Goal: Task Accomplishment & Management: Complete application form

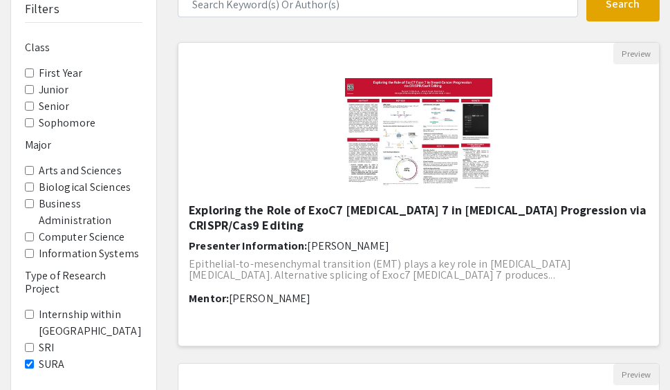
scroll to position [118, 0]
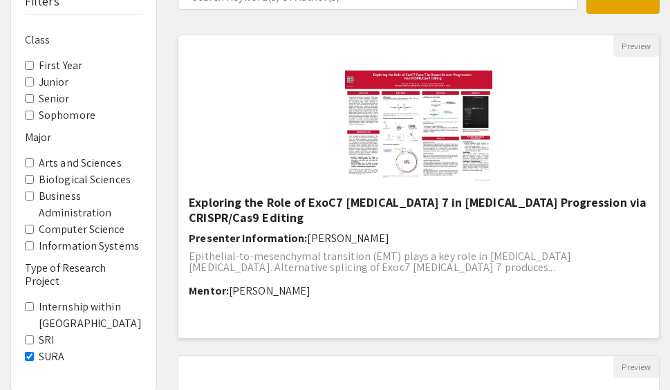
click at [403, 125] on img "Open Presentation <p>Exploring the Role of ExoC7 Exon 7 in Breast Cancer Progre…" at bounding box center [418, 126] width 175 height 138
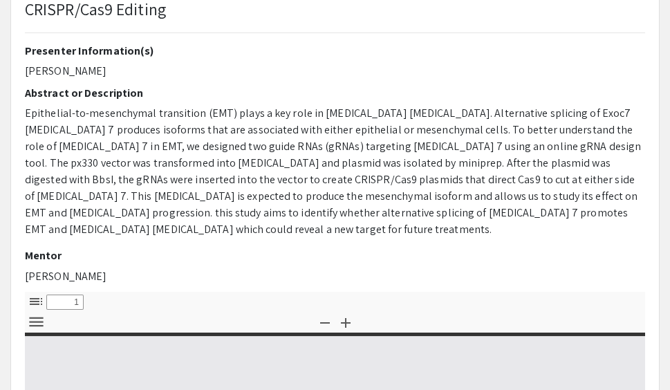
type input "0"
select select "custom"
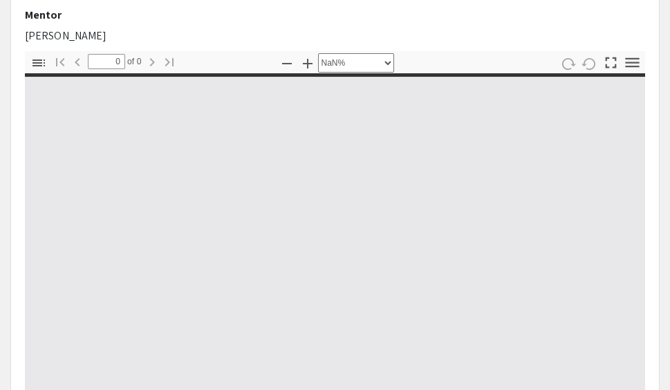
scroll to position [367, 0]
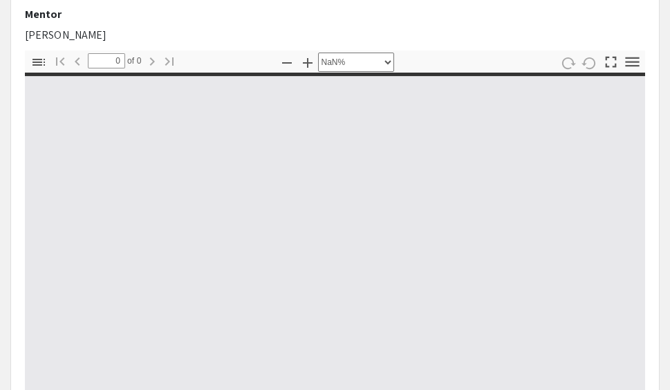
type input "1"
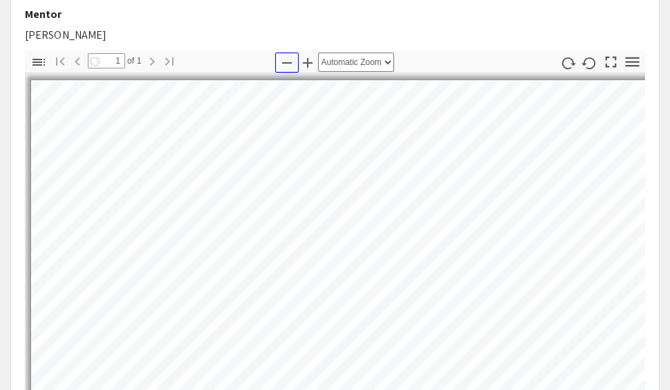
click at [283, 55] on icon "button" at bounding box center [287, 63] width 17 height 17
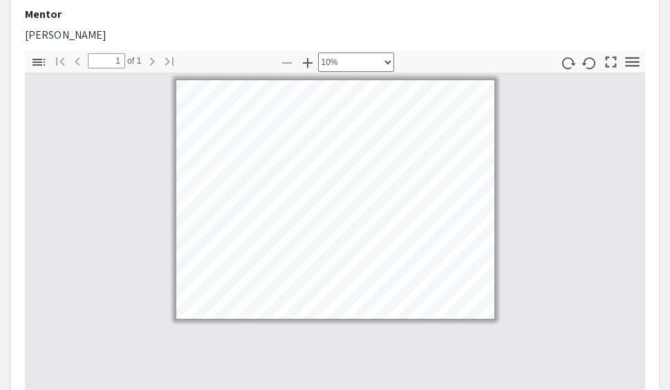
select select "custom"
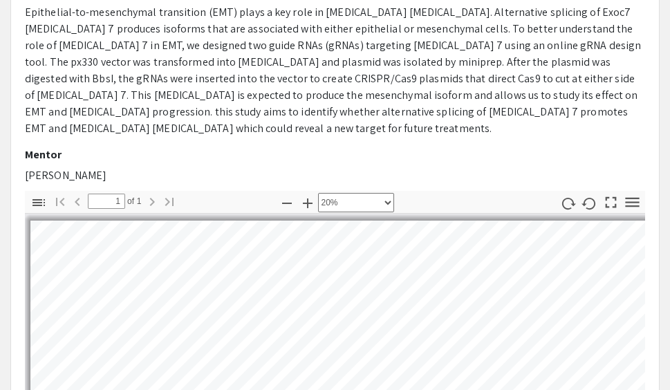
scroll to position [228, 0]
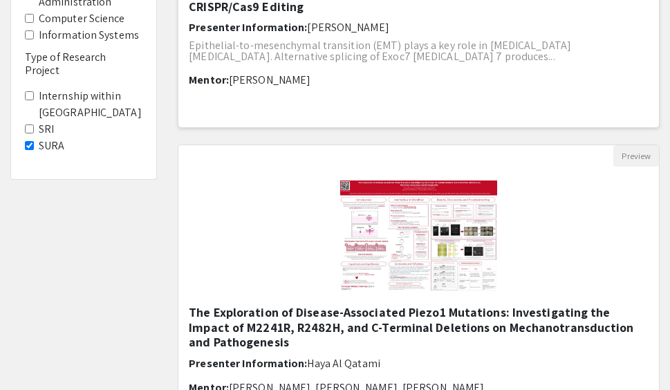
scroll to position [367, 0]
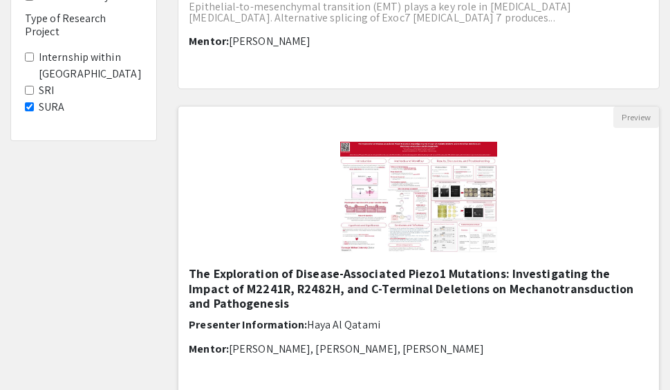
click at [386, 226] on img "Open Presentation <p>The Exploration of Disease-Associated Piezo1 Mutations: In…" at bounding box center [418, 197] width 185 height 138
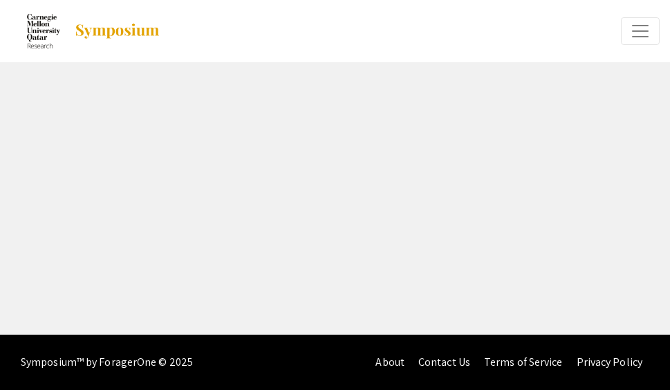
select select "custom"
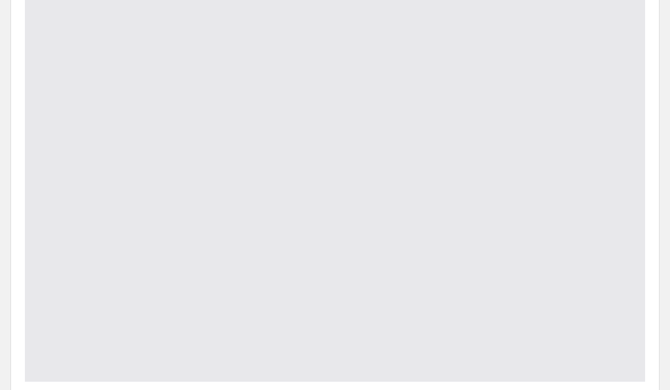
type input "0"
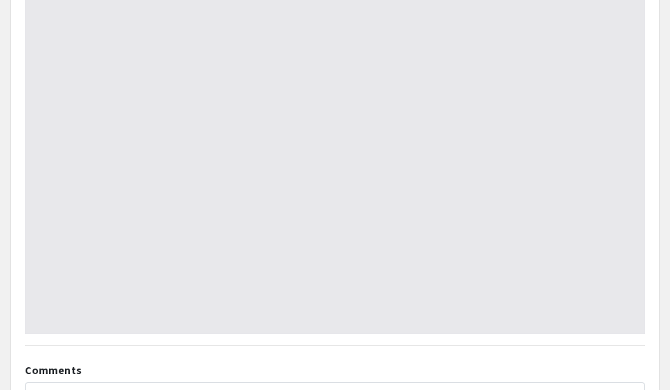
scroll to position [561, 0]
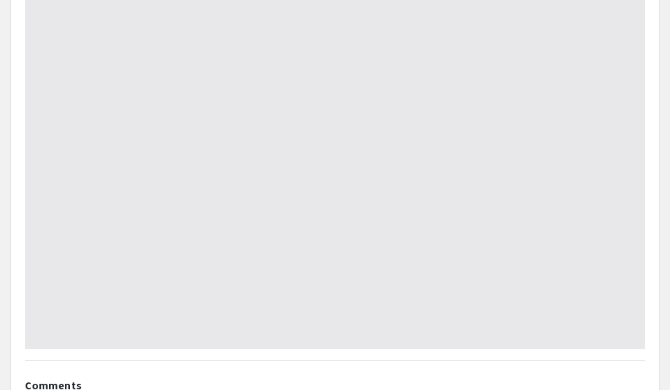
select select "auto"
type input "1"
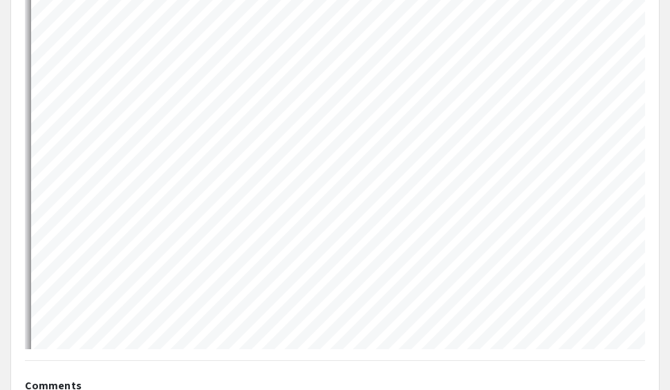
select select "auto"
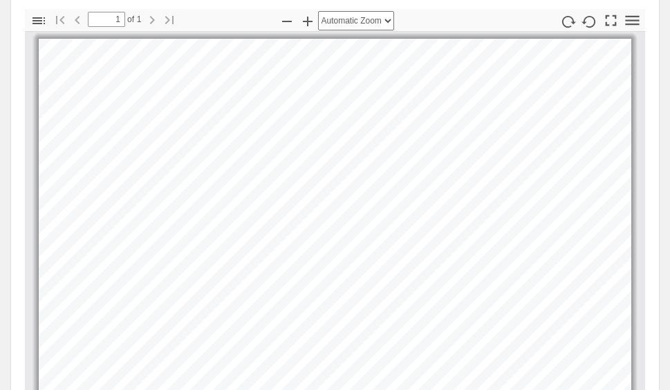
scroll to position [415, 0]
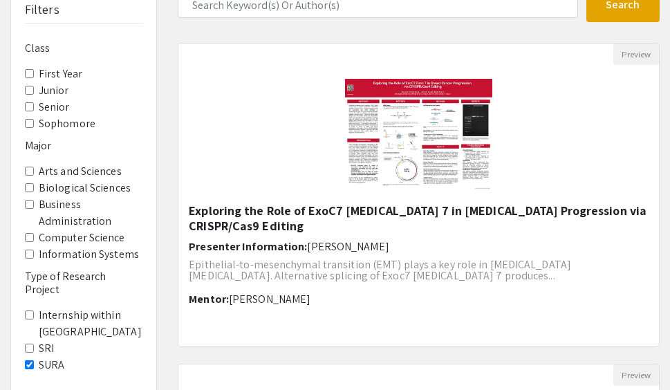
scroll to position [69, 0]
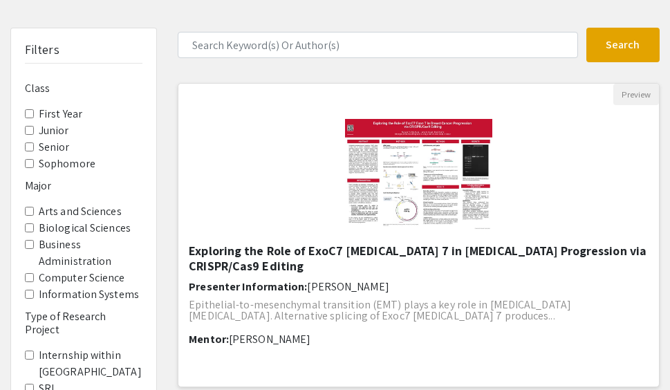
click at [398, 182] on img "Open Presentation <p>Exploring the Role of ExoC7 Exon 7 in Breast Cancer Progre…" at bounding box center [418, 174] width 175 height 138
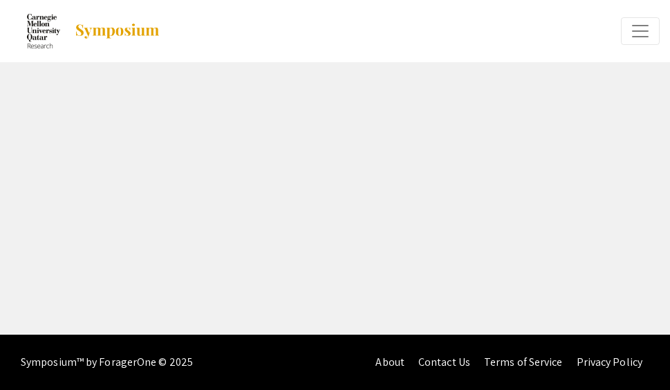
select select "custom"
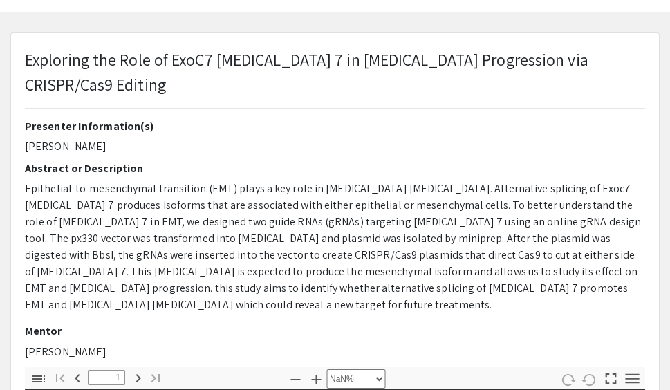
type input "0"
select select "custom"
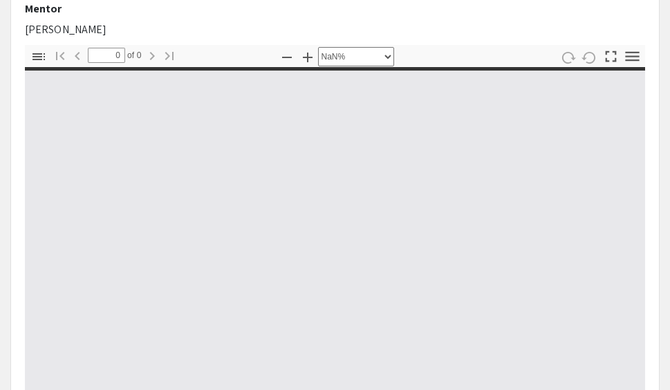
scroll to position [377, 0]
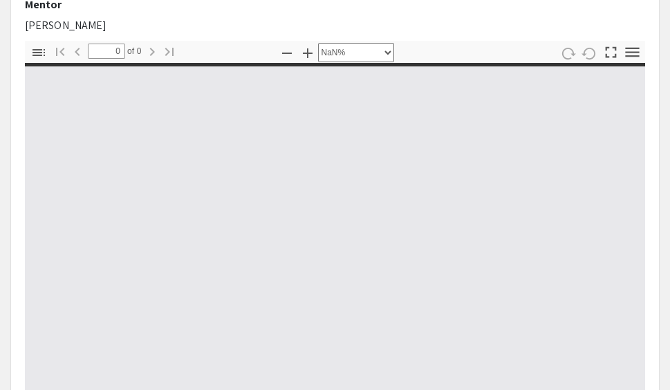
type input "1"
select select "auto"
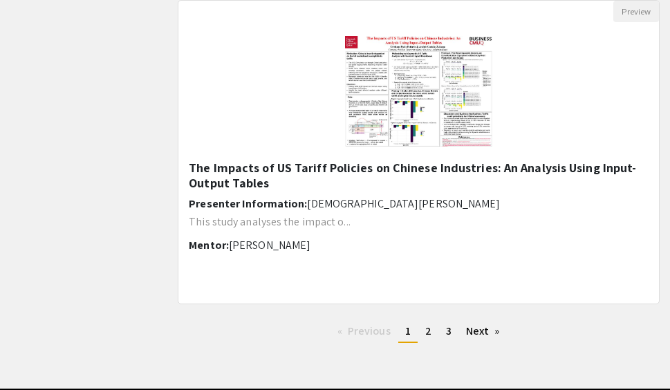
scroll to position [1757, 0]
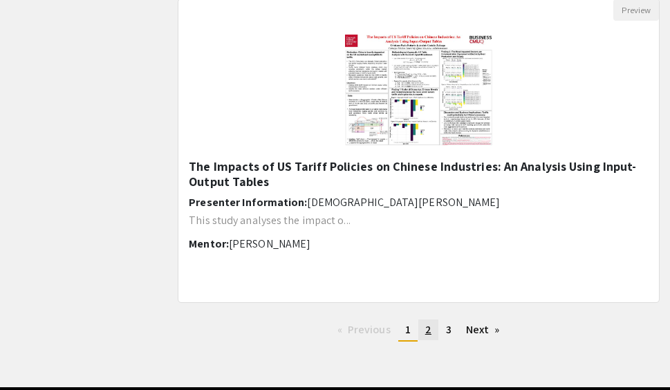
click at [426, 321] on link "page 2" at bounding box center [428, 329] width 20 height 21
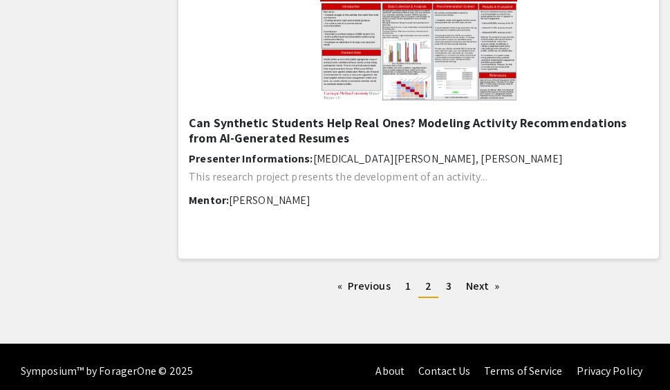
scroll to position [1802, 0]
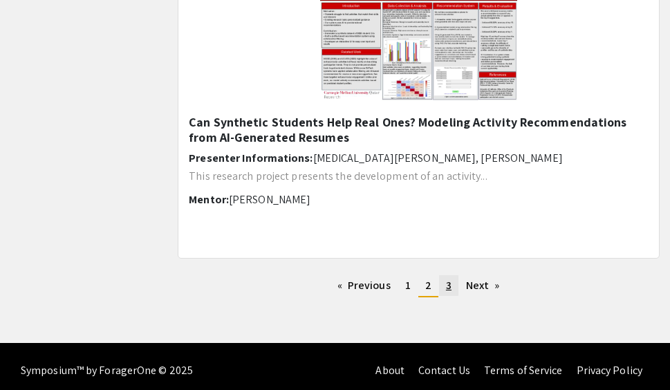
click at [449, 282] on span "3" at bounding box center [449, 285] width 6 height 15
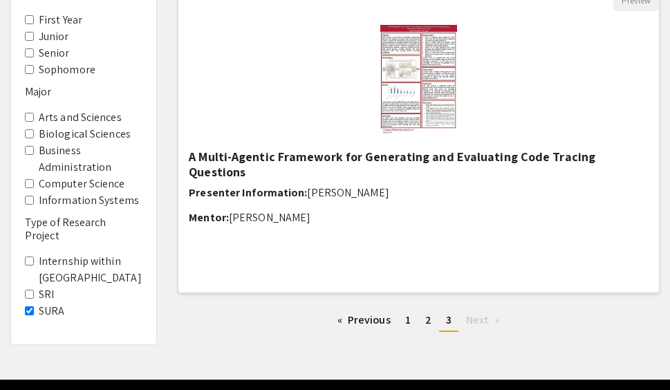
scroll to position [162, 0]
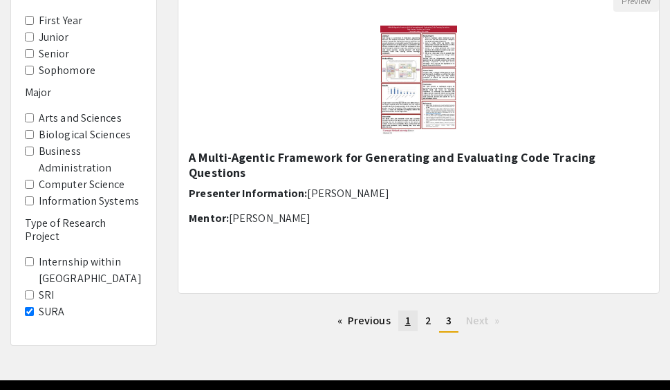
click at [409, 319] on span "1" at bounding box center [408, 320] width 6 height 15
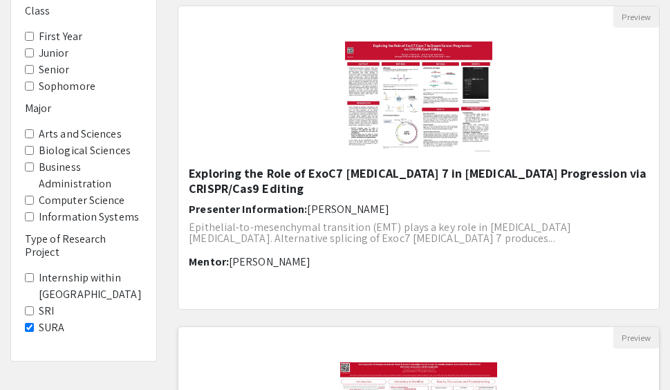
scroll to position [113, 0]
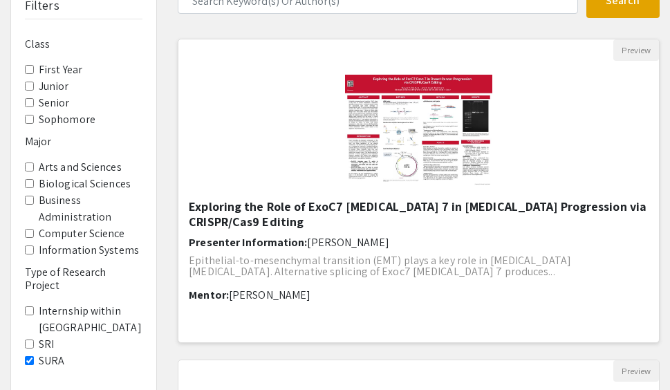
click at [400, 154] on img "Open Presentation <p>Exploring the Role of ExoC7 Exon 7 in Breast Cancer Progre…" at bounding box center [418, 130] width 175 height 138
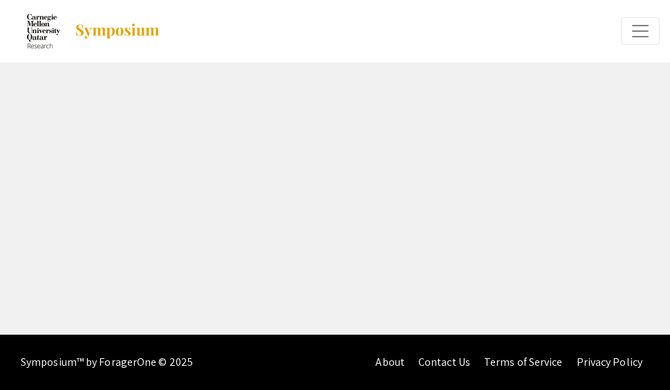
select select "custom"
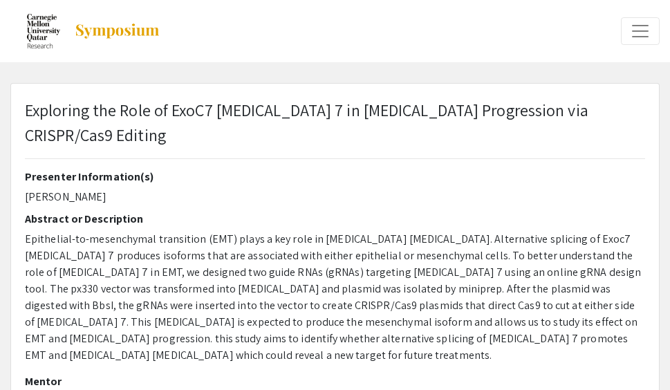
type input "0"
select select "custom"
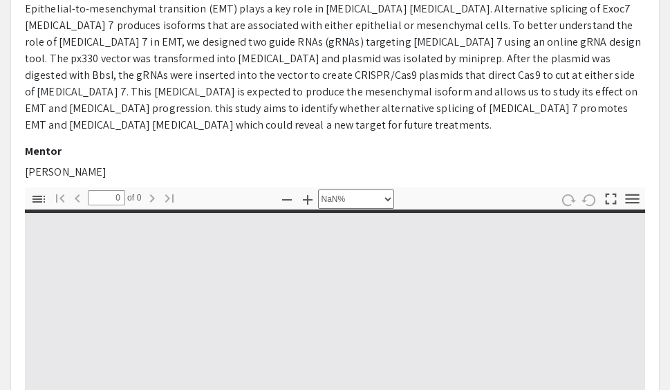
type input "1"
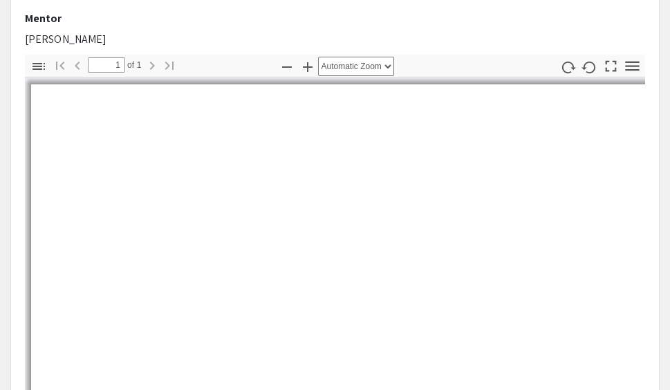
scroll to position [365, 0]
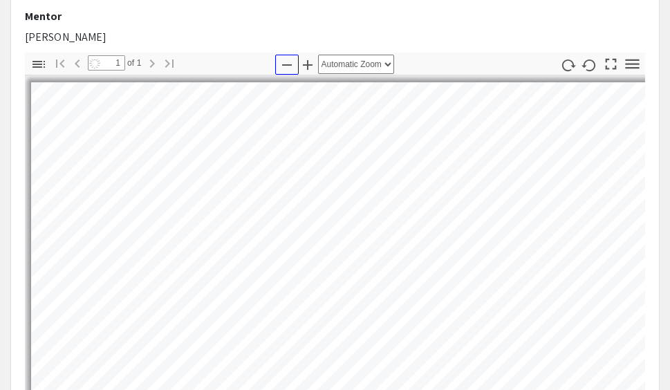
click at [282, 57] on icon "button" at bounding box center [287, 65] width 17 height 17
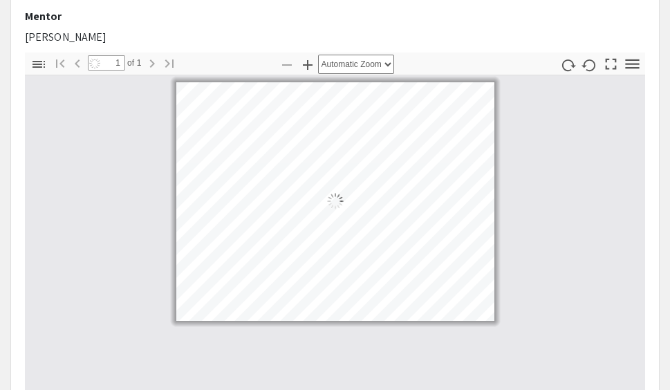
select select "custom"
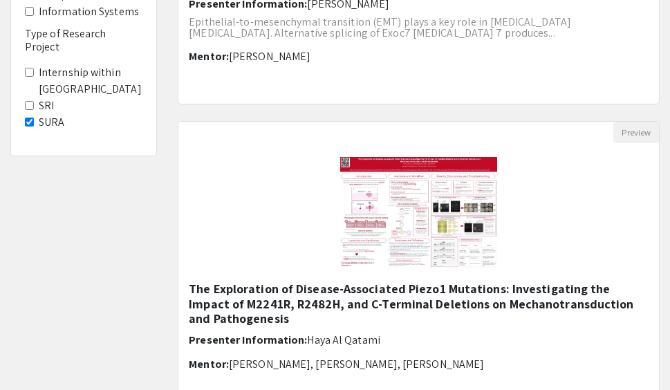
scroll to position [372, 0]
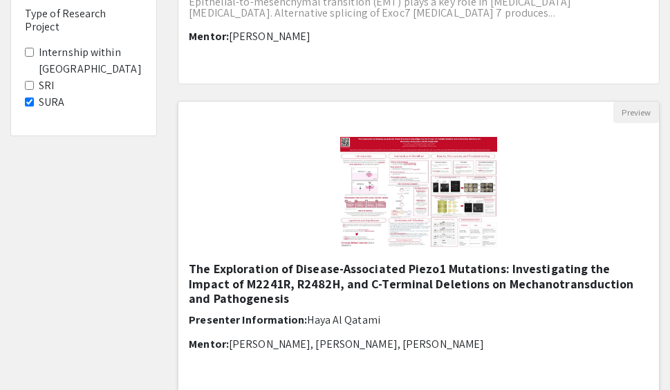
click at [395, 186] on img "Open Presentation <p>The Exploration of Disease-Associated Piezo1 Mutations: In…" at bounding box center [418, 192] width 185 height 138
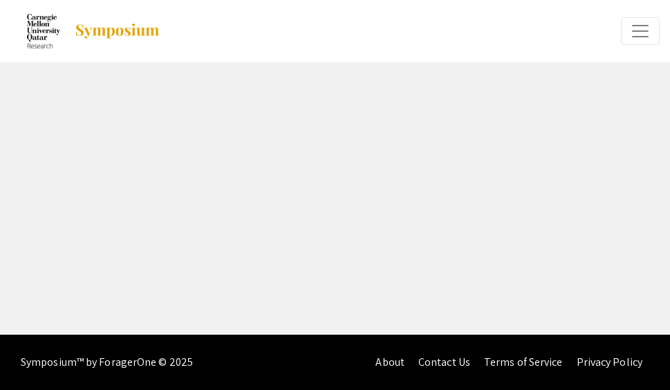
click at [395, 186] on div "arrow_back_ios Exit Event Welcome Page Presentations Live Sessions My Account M…" at bounding box center [335, 167] width 670 height 335
select select "custom"
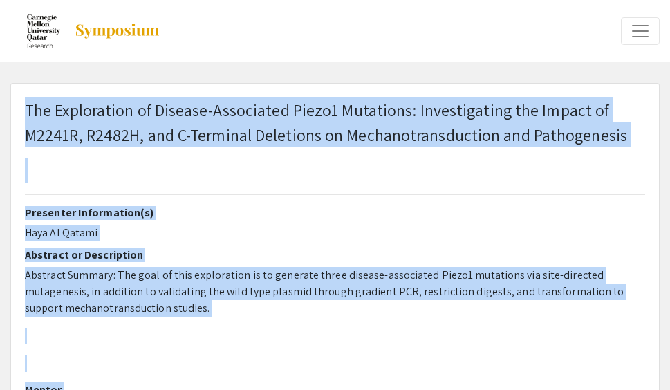
type input "0"
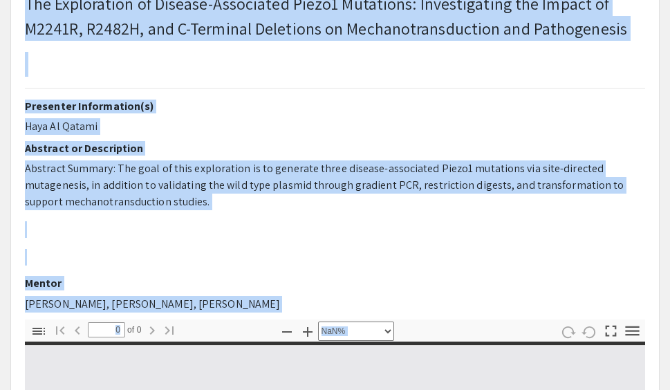
click at [281, 181] on span "Abstract Summary: The goal of this exploration is to generate three disease-ass…" at bounding box center [324, 185] width 599 height 48
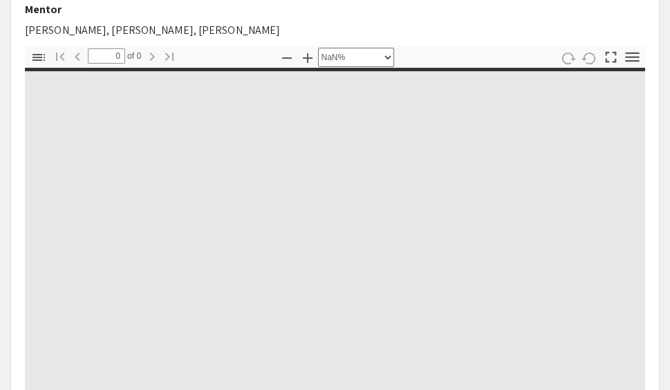
scroll to position [397, 0]
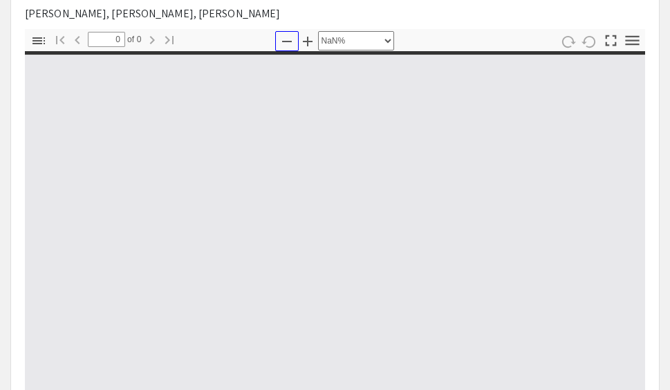
click at [286, 39] on icon "button" at bounding box center [287, 41] width 17 height 17
select select "auto"
type input "1"
click at [286, 39] on icon "button" at bounding box center [287, 41] width 17 height 17
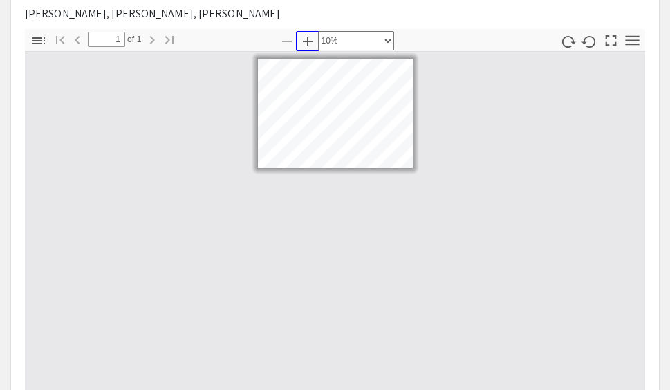
click at [310, 41] on icon "button" at bounding box center [308, 42] width 10 height 10
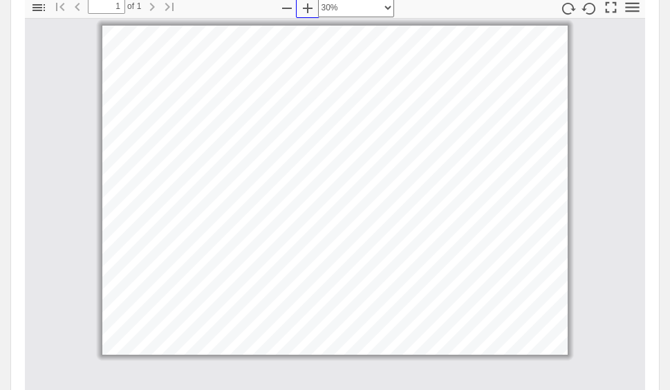
scroll to position [419, 0]
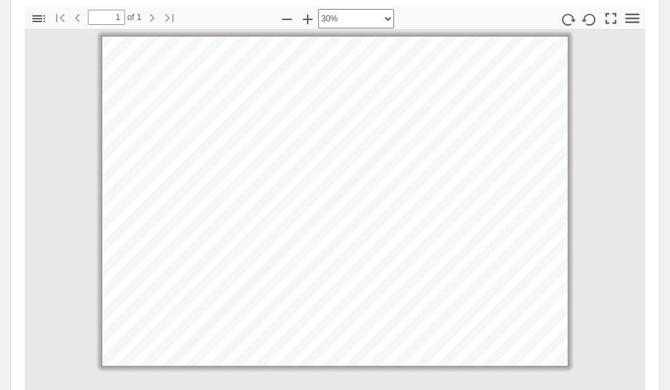
click at [588, 205] on div at bounding box center [335, 201] width 620 height 342
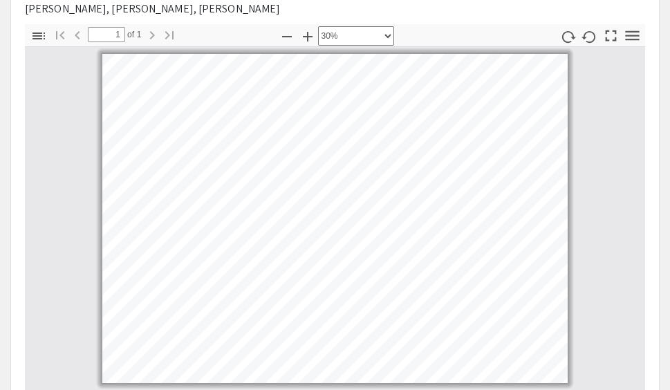
scroll to position [397, 0]
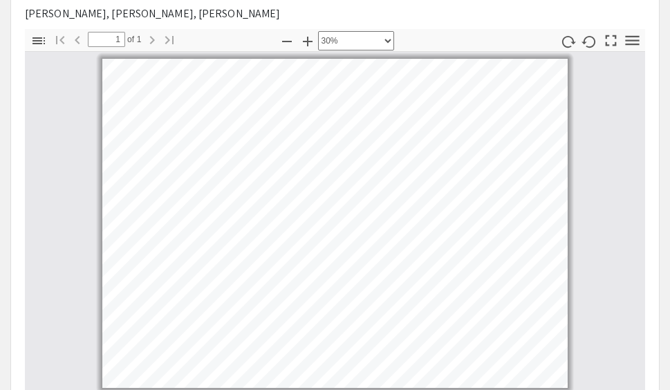
select select "custom"
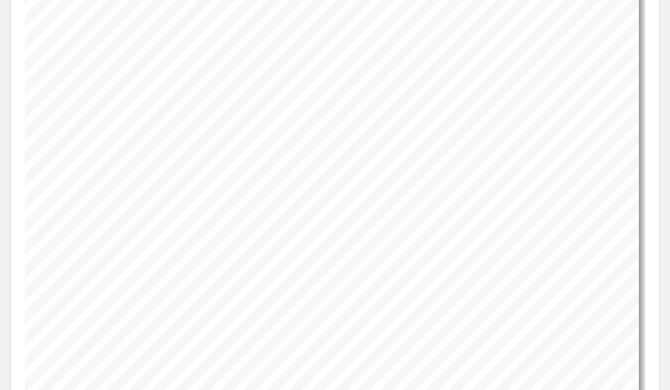
scroll to position [468, 0]
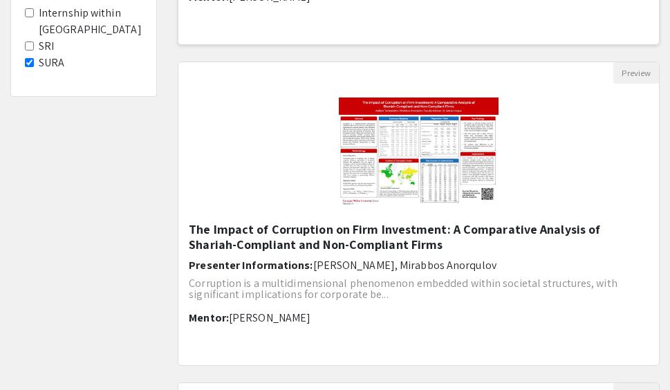
scroll to position [412, 0]
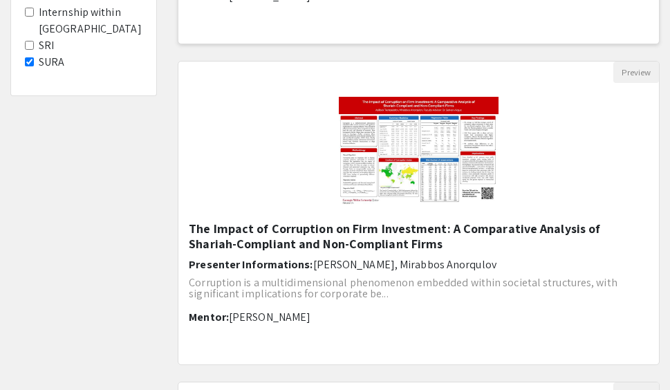
click at [356, 239] on h5 "The Impact of Corruption on Firm Investment: A Comparative Analysis of Shariah-…" at bounding box center [419, 236] width 460 height 30
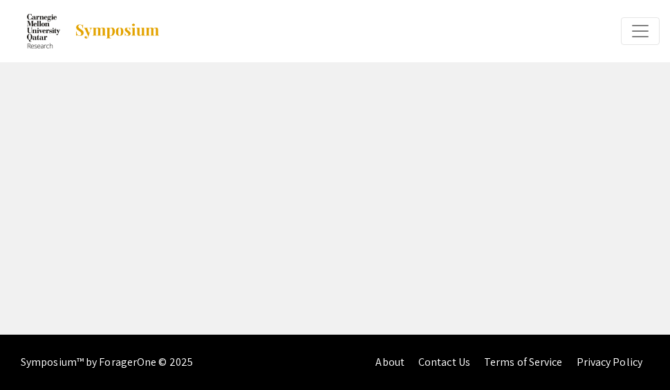
select select "custom"
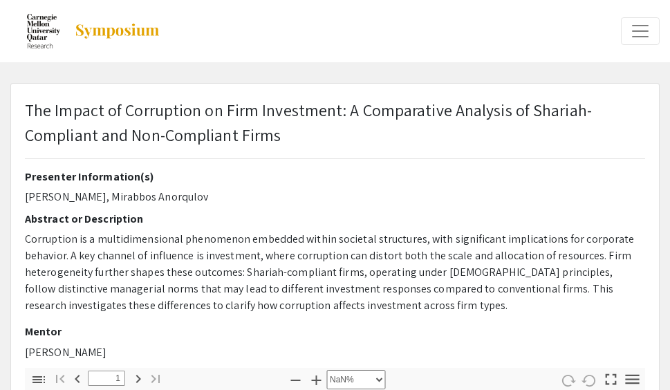
type input "0"
select select "custom"
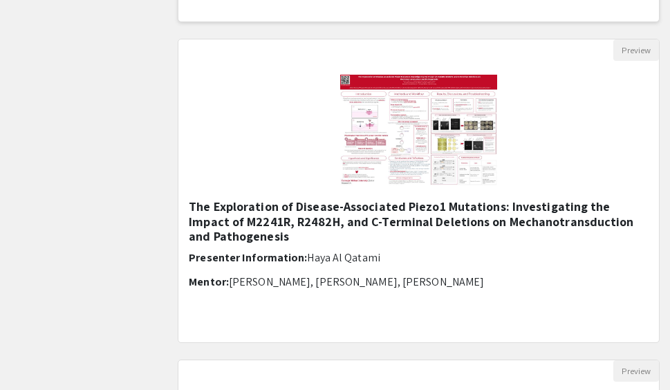
scroll to position [778, 0]
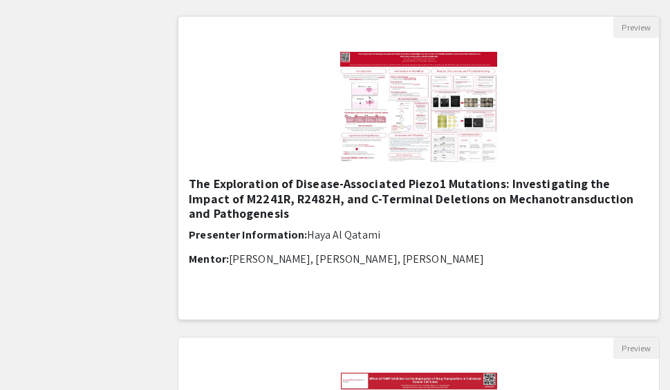
click at [382, 103] on img "Open Presentation <p>The Exploration of Disease-Associated Piezo1 Mutations: In…" at bounding box center [418, 107] width 185 height 138
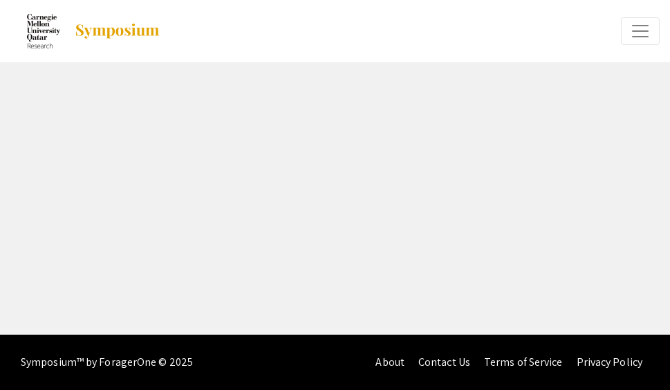
select select "custom"
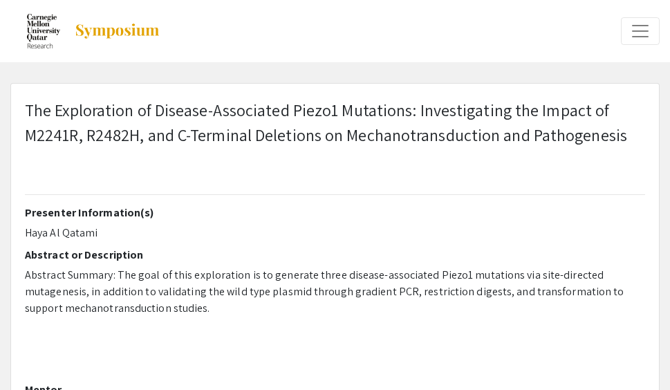
type input "0"
select select "custom"
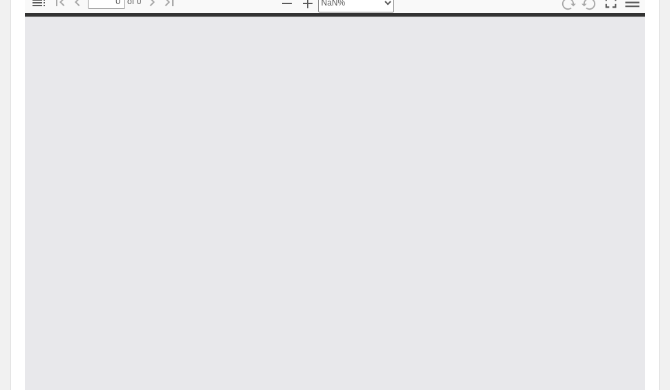
type input "1"
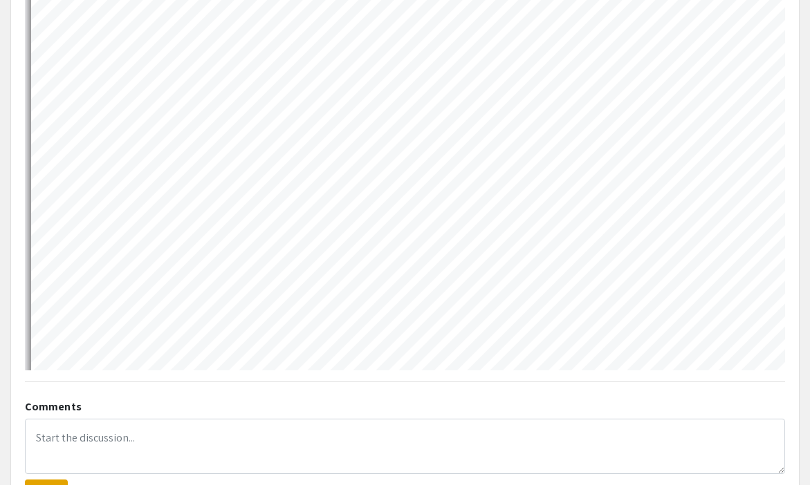
select select "custom"
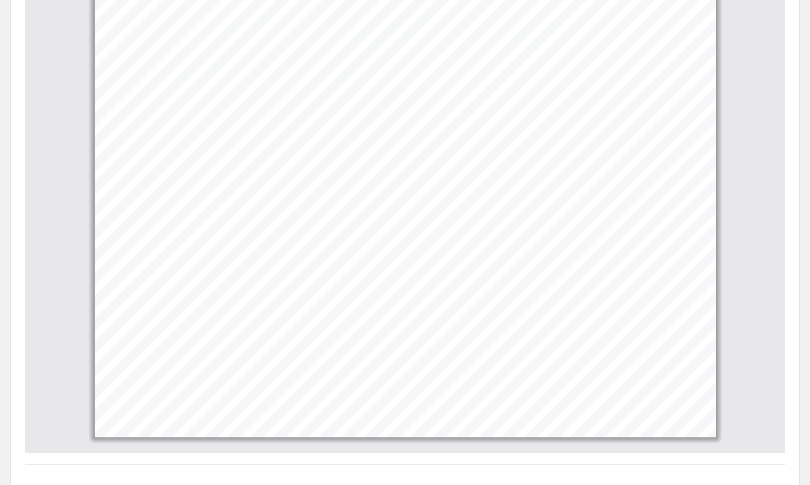
scroll to position [438, 0]
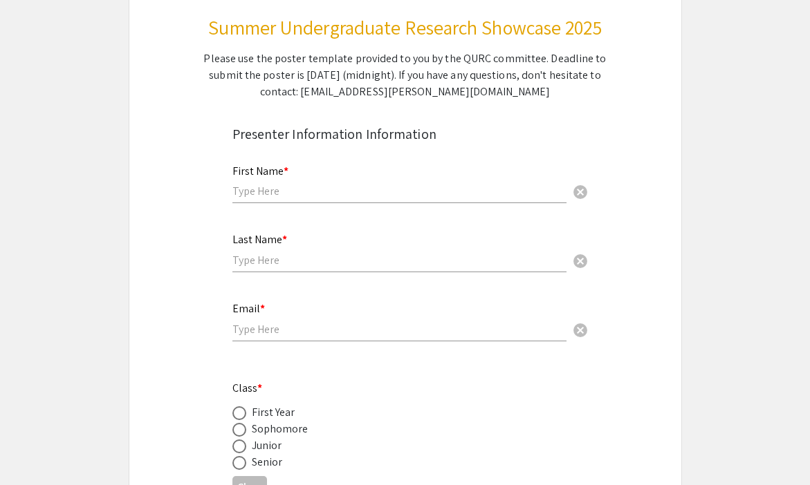
scroll to position [185, 0]
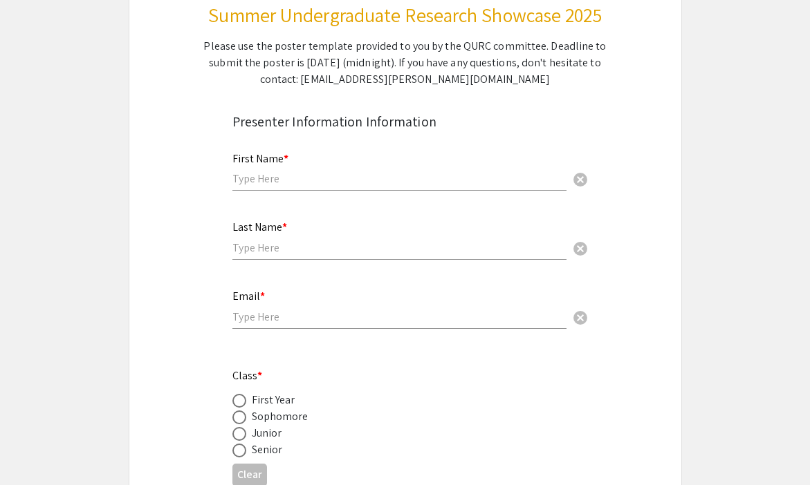
click at [322, 173] on input "text" at bounding box center [399, 178] width 334 height 15
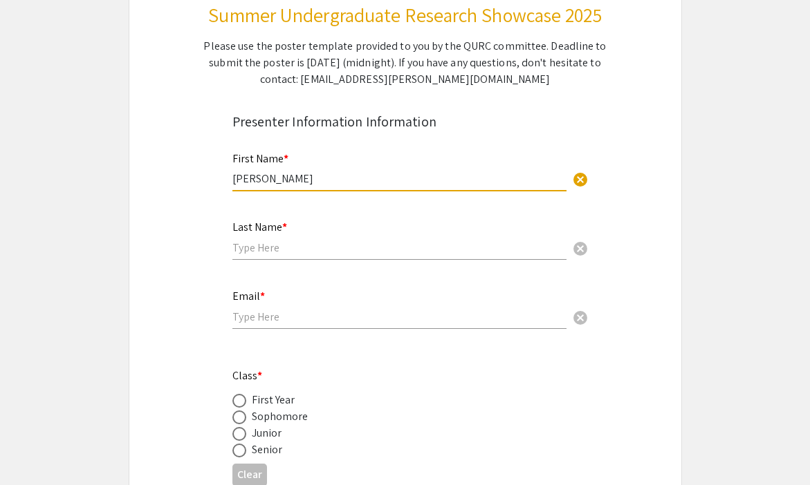
type input "Khadija"
click at [297, 245] on input "text" at bounding box center [399, 248] width 334 height 15
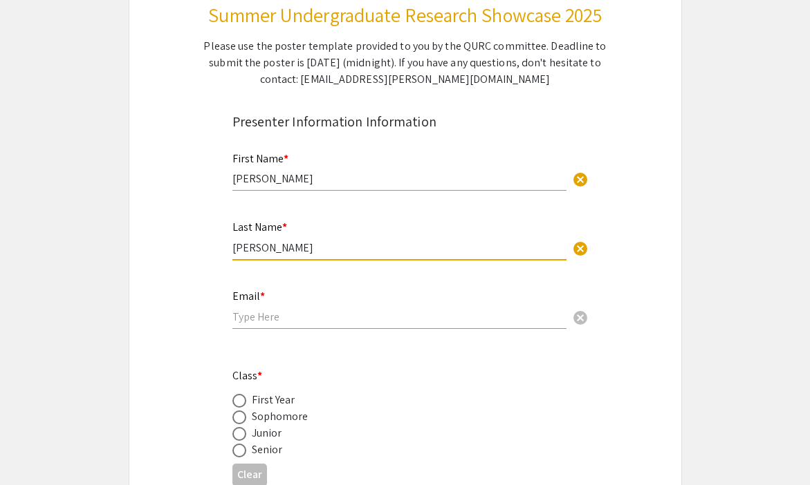
type input "Balakishiyeva"
click at [357, 358] on app-form-preview-presenter-fields "First Name * Khadija cancel This field is required. Last Name * Balakishiyeva c…" at bounding box center [405, 397] width 346 height 516
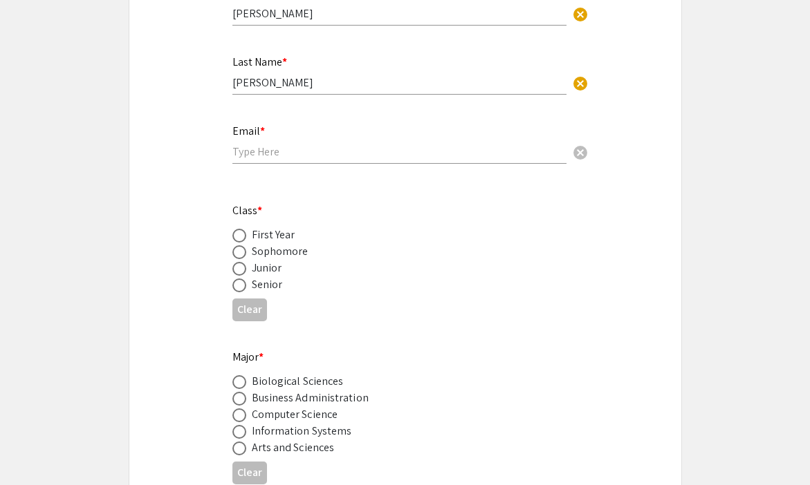
scroll to position [357, 0]
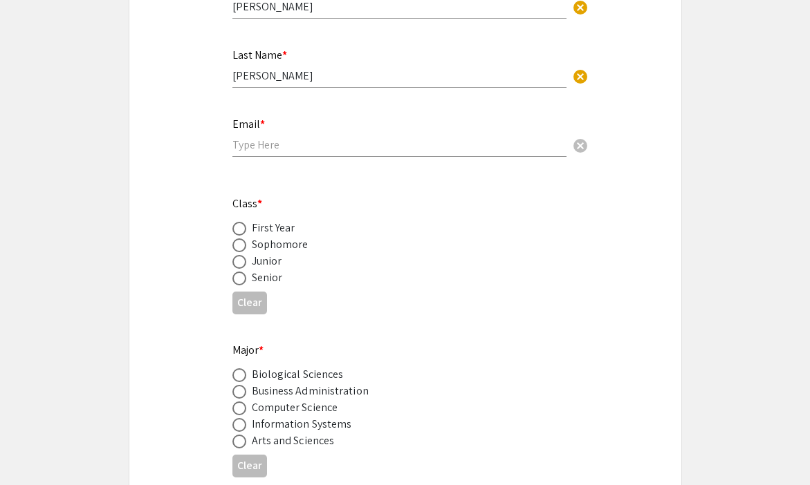
click at [317, 142] on input "email" at bounding box center [399, 145] width 334 height 15
type input "k"
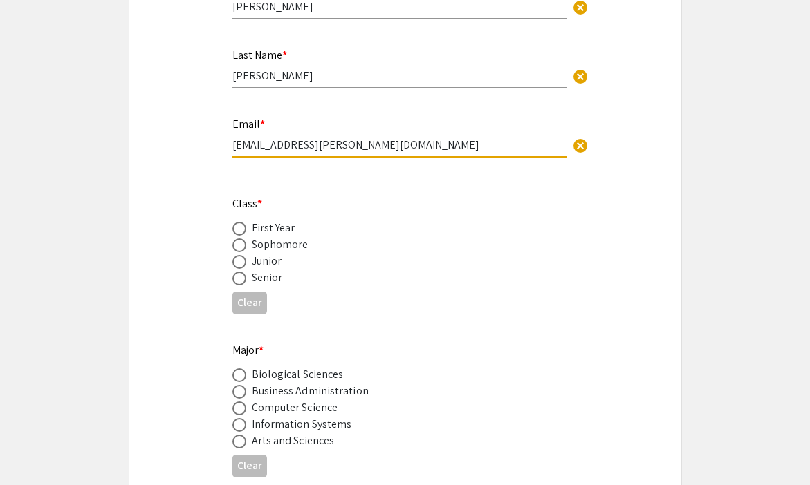
type input "kbalakis@andrew.cmu.edu"
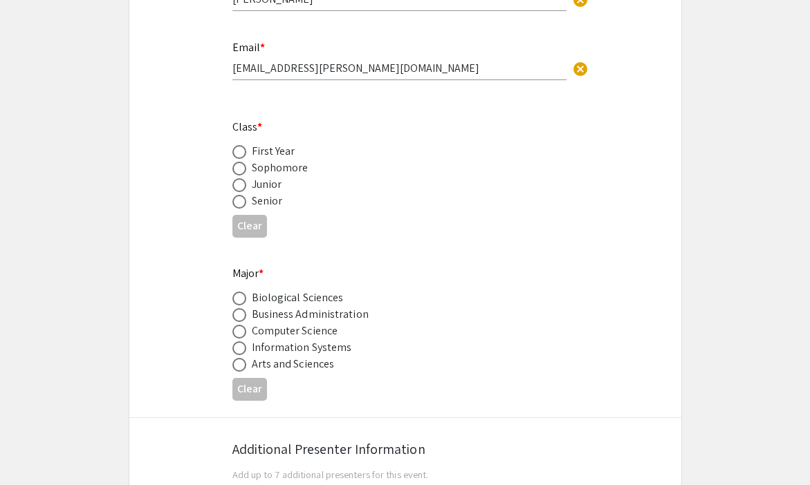
scroll to position [438, 0]
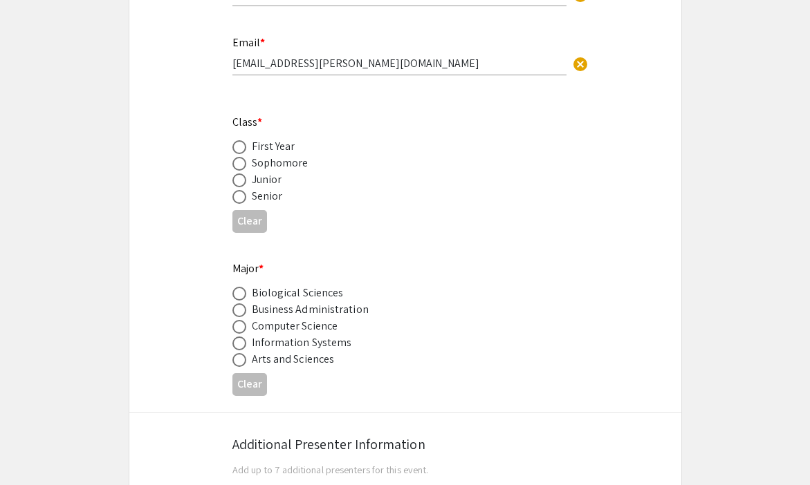
click at [277, 149] on div "First Year" at bounding box center [274, 146] width 44 height 17
click at [239, 163] on span at bounding box center [239, 164] width 14 height 14
click at [239, 163] on input "radio" at bounding box center [239, 164] width 14 height 14
radio input "true"
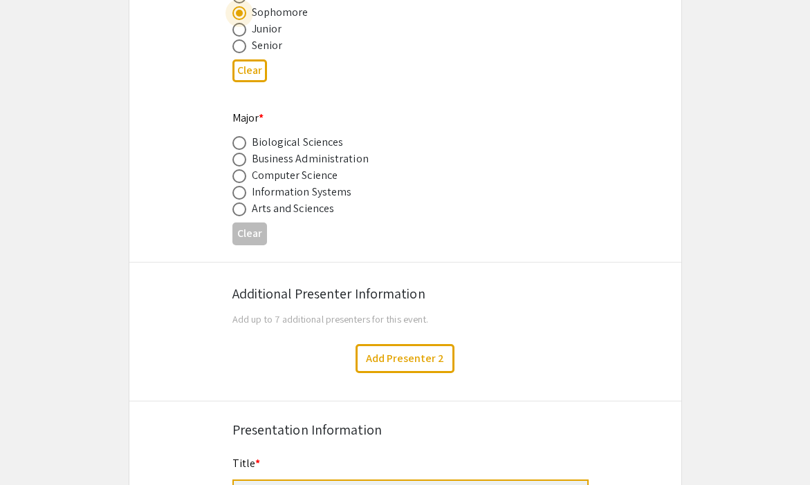
scroll to position [598, 0]
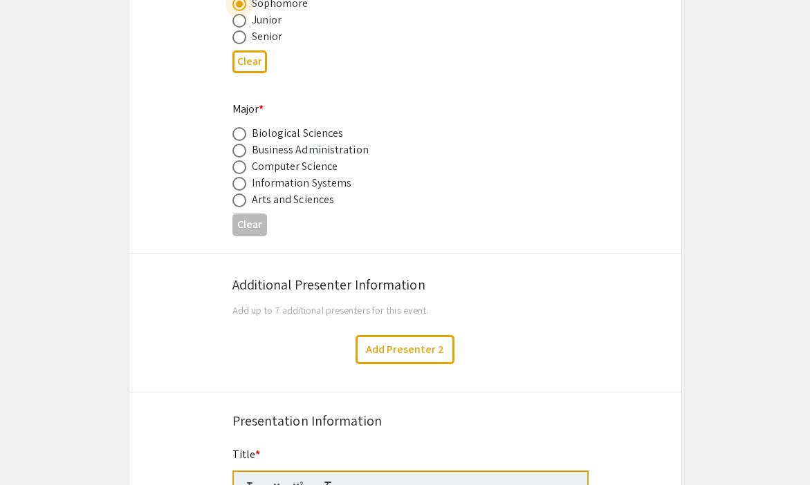
click at [242, 137] on span at bounding box center [239, 134] width 14 height 14
click at [242, 137] on input "radio" at bounding box center [239, 134] width 14 height 14
radio input "true"
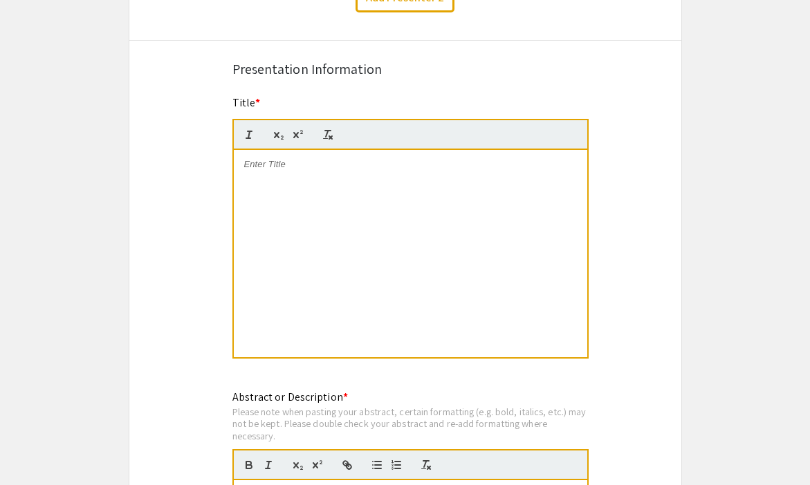
scroll to position [974, 0]
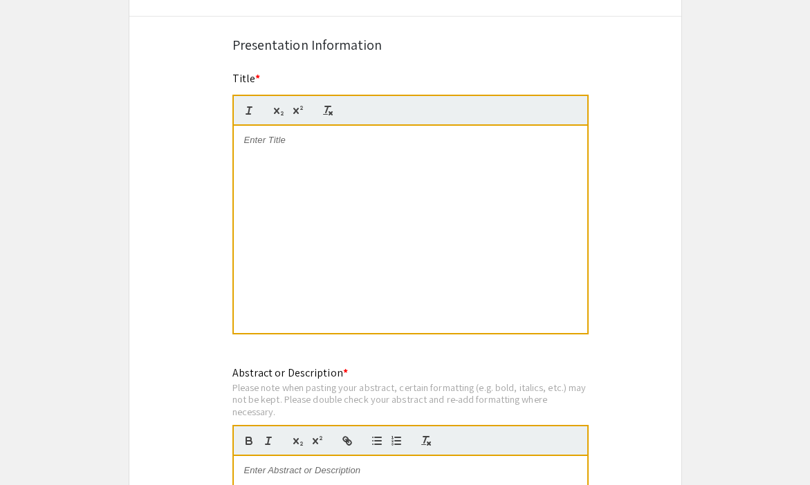
click at [349, 182] on div at bounding box center [410, 229] width 353 height 207
click at [320, 165] on div at bounding box center [410, 229] width 353 height 207
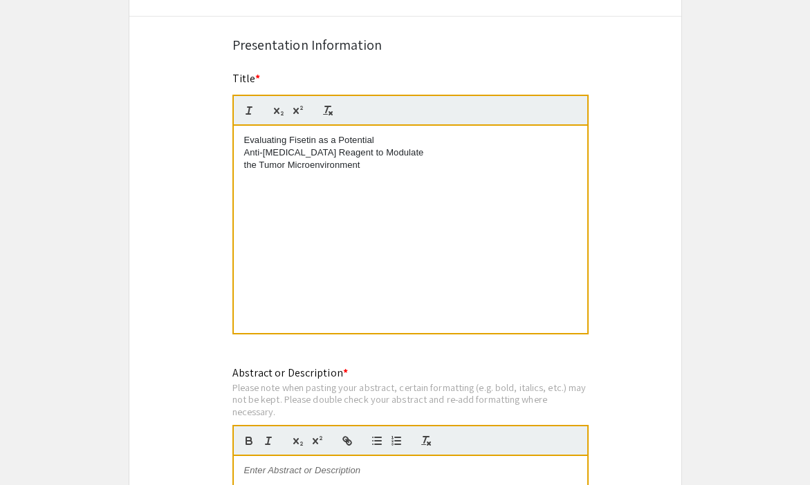
click at [245, 155] on p "Anti-Cancer Reagent to Modulate" at bounding box center [410, 153] width 333 height 12
click at [241, 156] on div "Evaluating Fisetin as a Potential Anti-Cancer Reagent to Modulate the Tumor Mic…" at bounding box center [410, 229] width 353 height 207
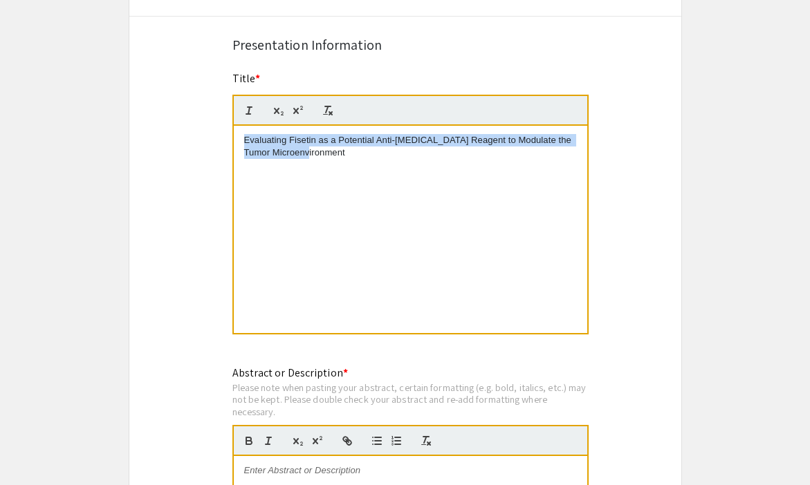
drag, startPoint x: 320, startPoint y: 157, endPoint x: 227, endPoint y: 142, distance: 94.5
click at [227, 142] on div "Title * Evaluating Fisetin as a Potential Anti-Cancer Reagent to Modulate the T…" at bounding box center [405, 212] width 366 height 283
click at [253, 117] on icon "button" at bounding box center [249, 110] width 12 height 12
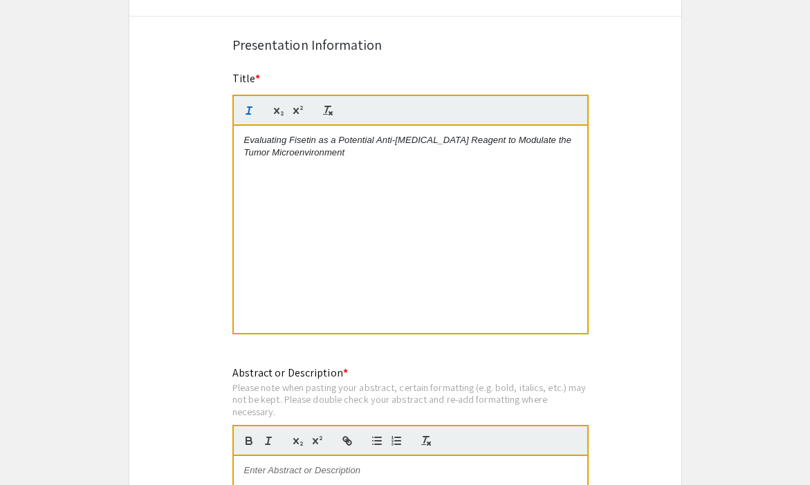
click at [343, 167] on div "Evaluating Fisetin as a Potential Anti-Cancer Reagent to Modulate the Tumor Mic…" at bounding box center [410, 229] width 353 height 207
click at [234, 153] on div "Evaluating Fisetin as a Potential Anti-Cancer Reagent to Modulate the Tumor Mic…" at bounding box center [410, 229] width 353 height 207
click at [637, 229] on div "Symposium Presentation Submission Summer Undergraduate Research Showcase 2025 P…" at bounding box center [405, 217] width 553 height 2228
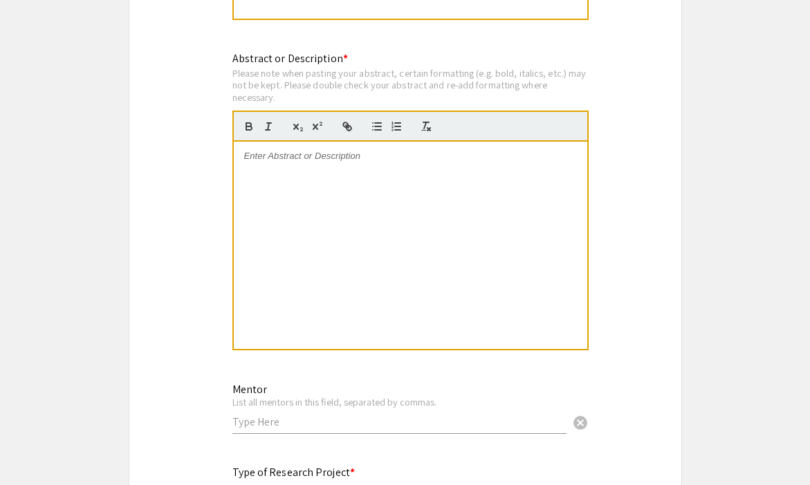
scroll to position [1298, 0]
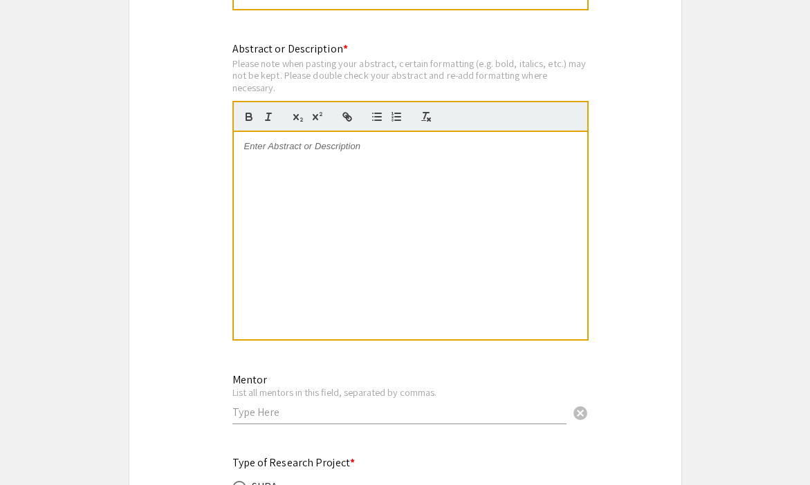
click at [456, 183] on div at bounding box center [410, 235] width 353 height 207
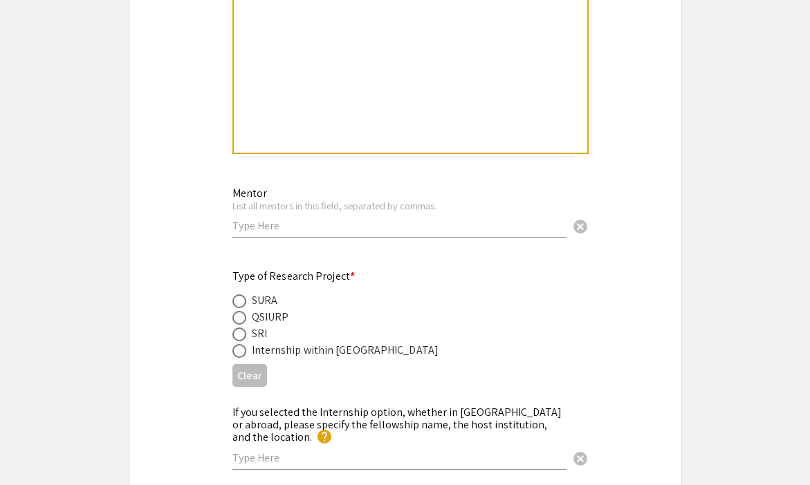
scroll to position [1497, 0]
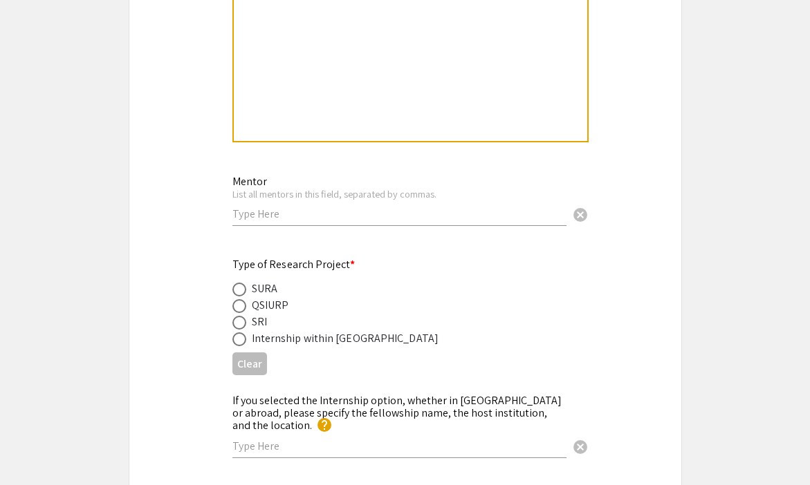
click at [424, 218] on input "text" at bounding box center [399, 214] width 334 height 15
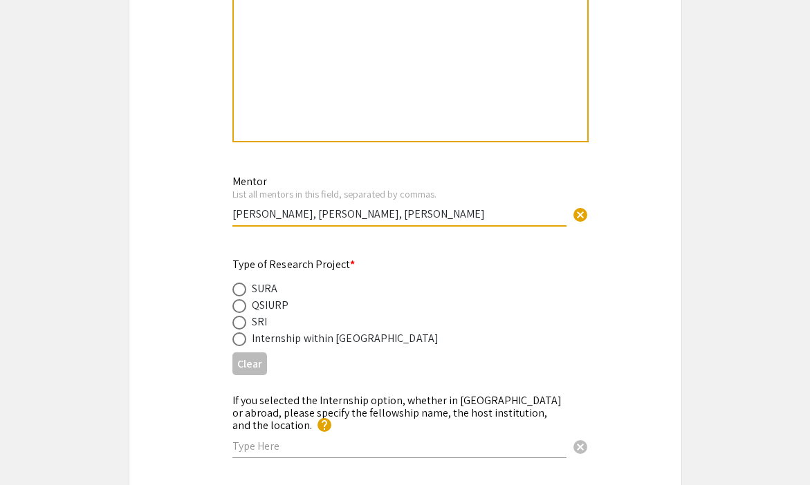
type input "Humera Inayat, Saad Rasool, Nesrine Affara"
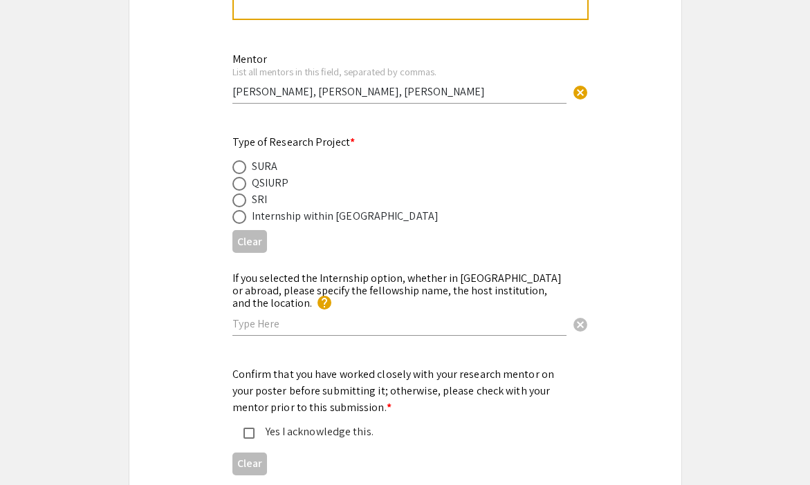
scroll to position [1661, 0]
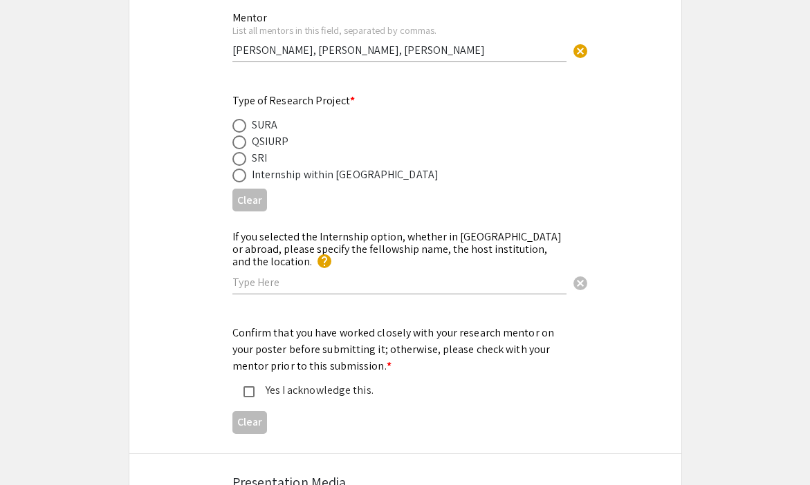
click at [236, 133] on span at bounding box center [239, 126] width 14 height 14
click at [236, 133] on input "radio" at bounding box center [239, 126] width 14 height 14
radio input "true"
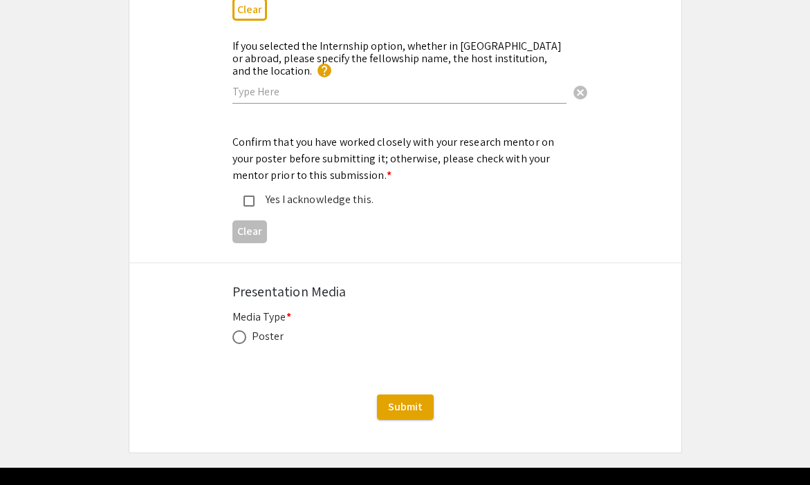
scroll to position [1855, 0]
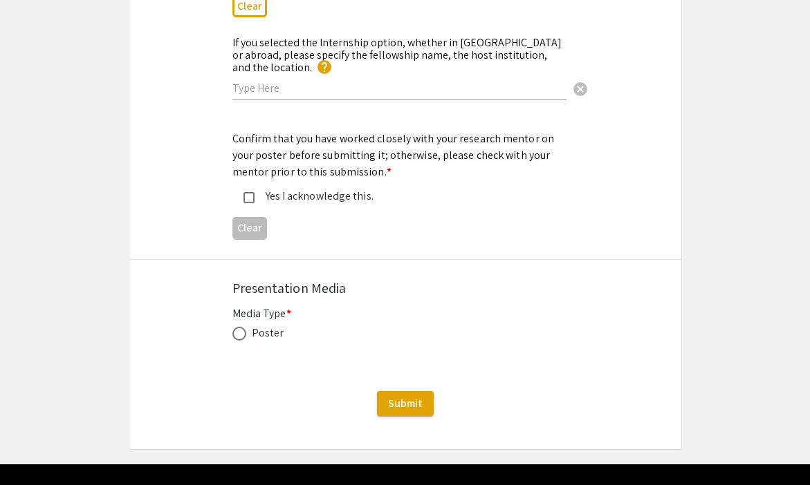
click at [247, 192] on mat-pseudo-checkbox at bounding box center [248, 197] width 11 height 11
click at [244, 328] on span at bounding box center [239, 334] width 14 height 14
click at [244, 328] on input "radio" at bounding box center [239, 334] width 14 height 14
radio input "true"
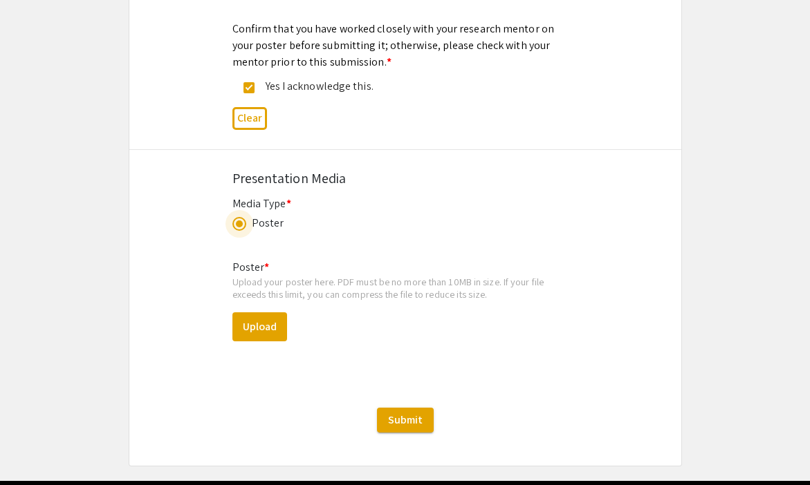
scroll to position [1966, 0]
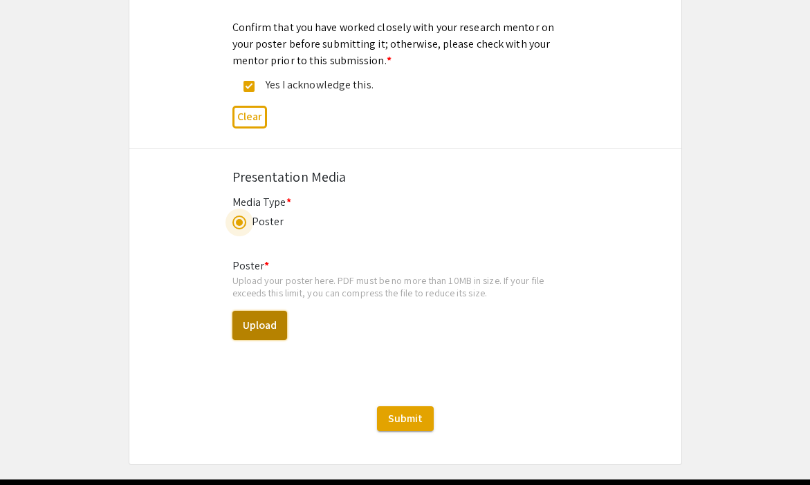
click at [270, 315] on button "Upload" at bounding box center [259, 325] width 55 height 29
click at [271, 326] on button "Upload" at bounding box center [259, 325] width 55 height 29
click at [252, 321] on button "Upload" at bounding box center [259, 325] width 55 height 29
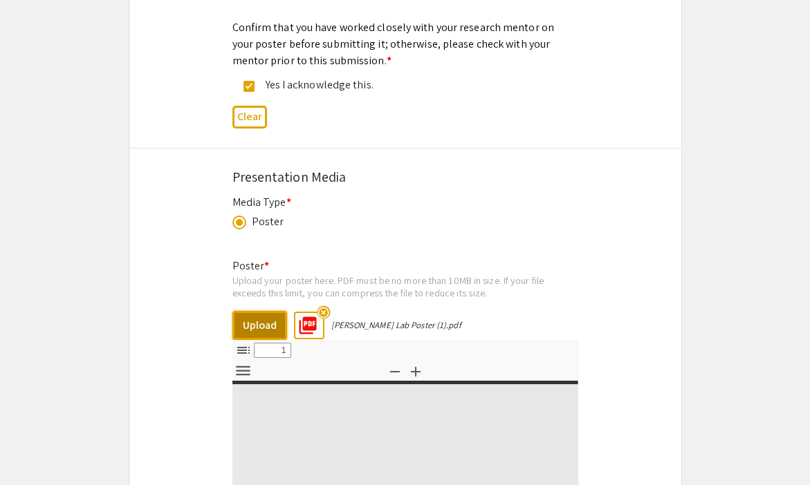
select select "custom"
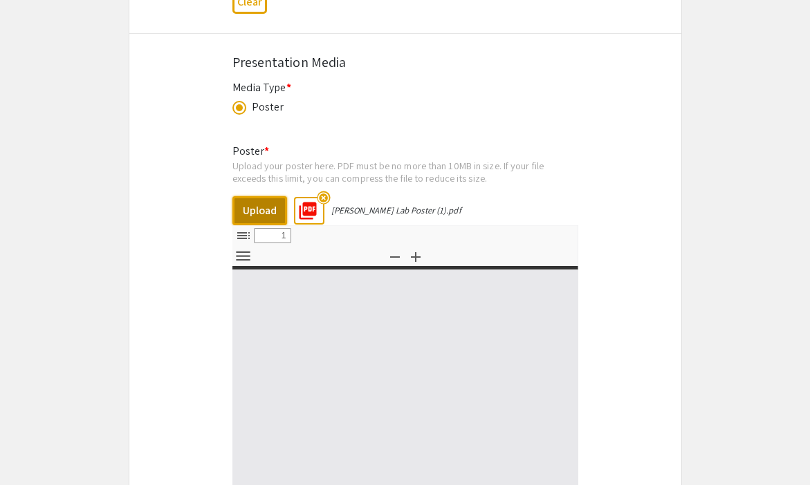
type input "0"
select select "custom"
type input "1"
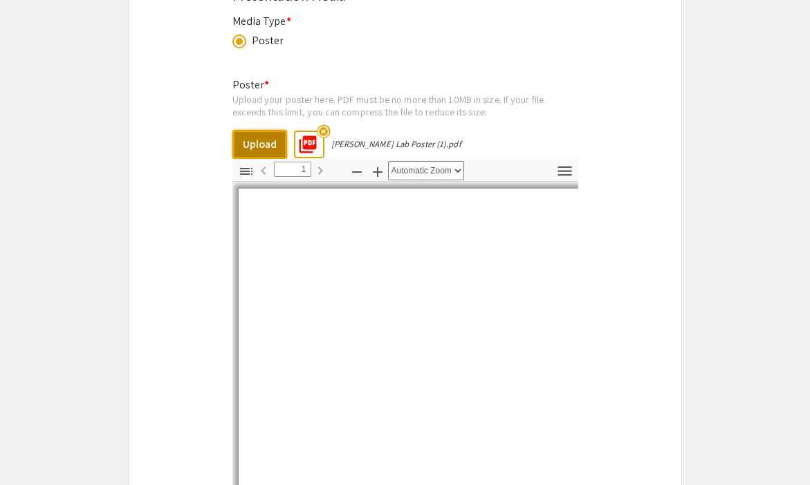
select select "auto"
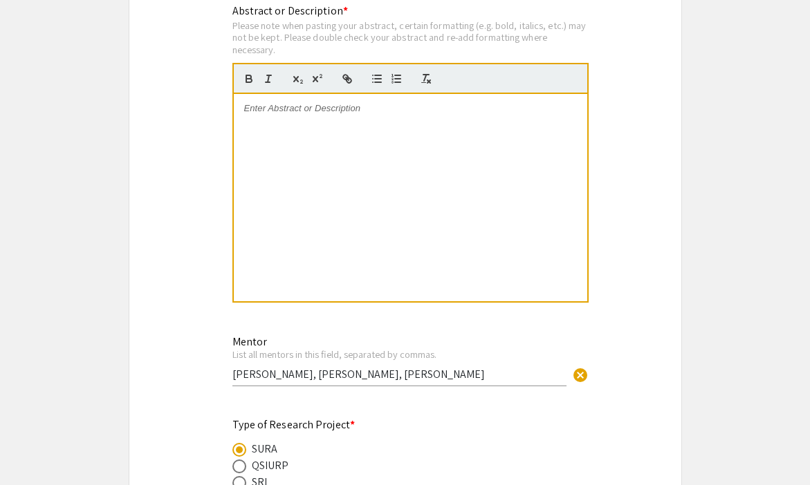
scroll to position [1335, 0]
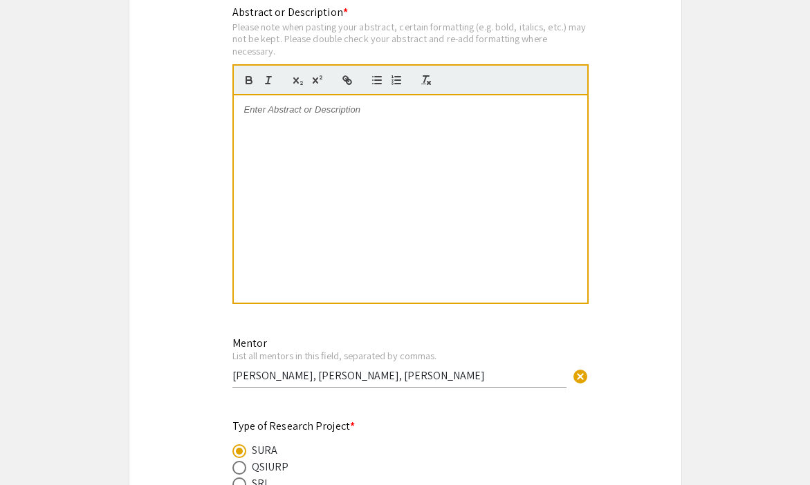
click at [375, 178] on div at bounding box center [410, 198] width 353 height 207
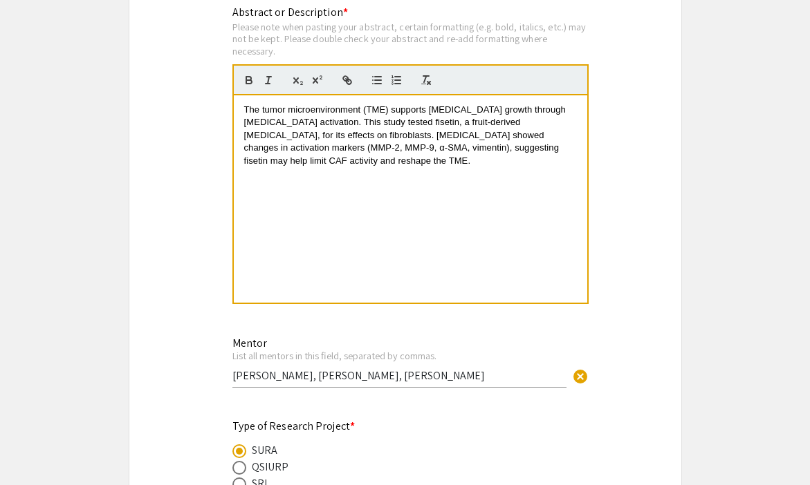
scroll to position [0, 0]
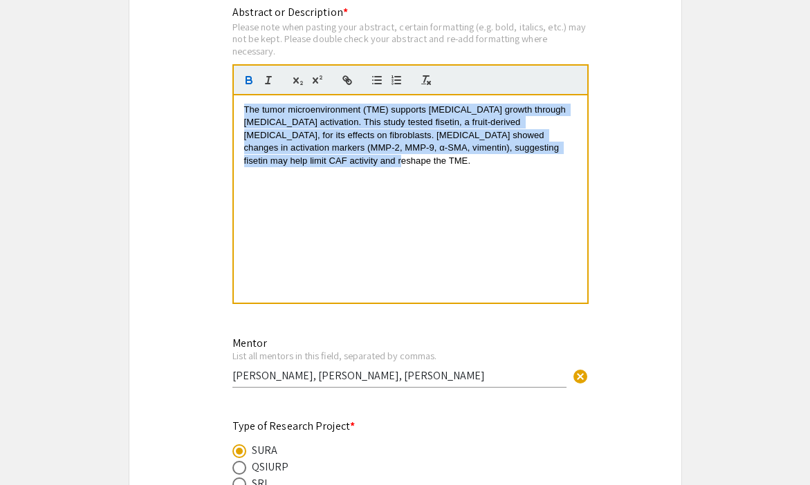
drag, startPoint x: 406, startPoint y: 184, endPoint x: 245, endPoint y: 86, distance: 187.7
click at [245, 87] on quill-editor "The tumor microenvironment (TME) supports cancer growth through fibroblast acti…" at bounding box center [410, 184] width 356 height 240
click at [266, 86] on icon "button" at bounding box center [268, 80] width 12 height 12
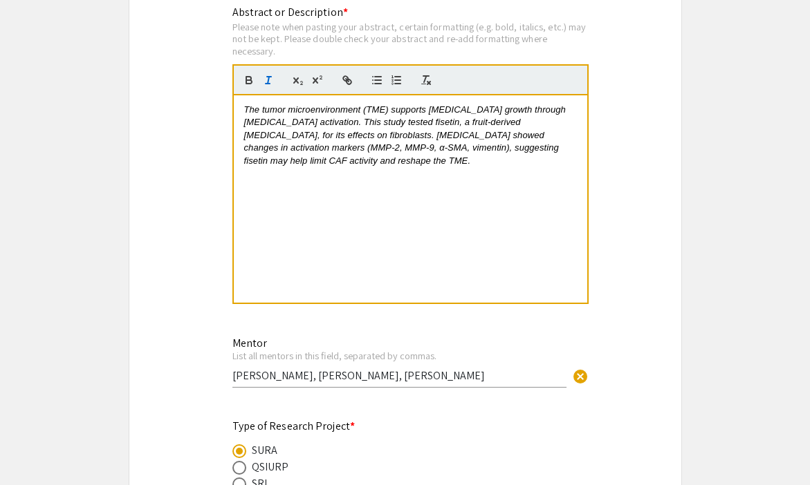
click at [314, 196] on div "The tumor microenvironment (TME) supports cancer growth through fibroblast acti…" at bounding box center [410, 198] width 353 height 207
click at [371, 124] on em "The tumor microenvironment (TME) supports cancer growth through fibroblast acti…" at bounding box center [406, 135] width 324 height 62
click at [245, 75] on button "button" at bounding box center [248, 80] width 19 height 17
click at [418, 197] on div "The tumor microenvironment (TME) supports cancer growth through fibroblast acti…" at bounding box center [410, 198] width 353 height 207
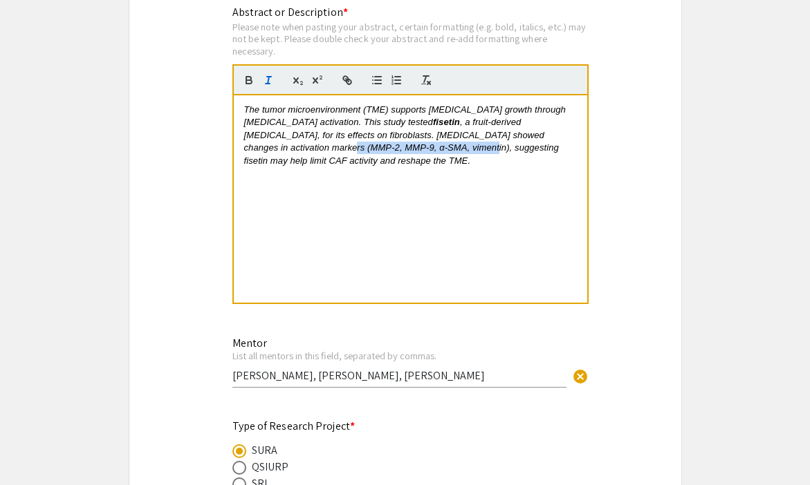
drag, startPoint x: 348, startPoint y: 149, endPoint x: 518, endPoint y: 135, distance: 170.6
click at [518, 135] on em ", a fruit-derived flavonoid, for its effects on fibroblasts. Western blotting s…" at bounding box center [402, 141] width 317 height 48
click at [250, 73] on div at bounding box center [410, 79] width 356 height 31
click at [250, 80] on icon "button" at bounding box center [248, 78] width 5 height 3
click at [362, 182] on div "The tumor microenvironment (TME) supports cancer growth through fibroblast acti…" at bounding box center [410, 198] width 353 height 207
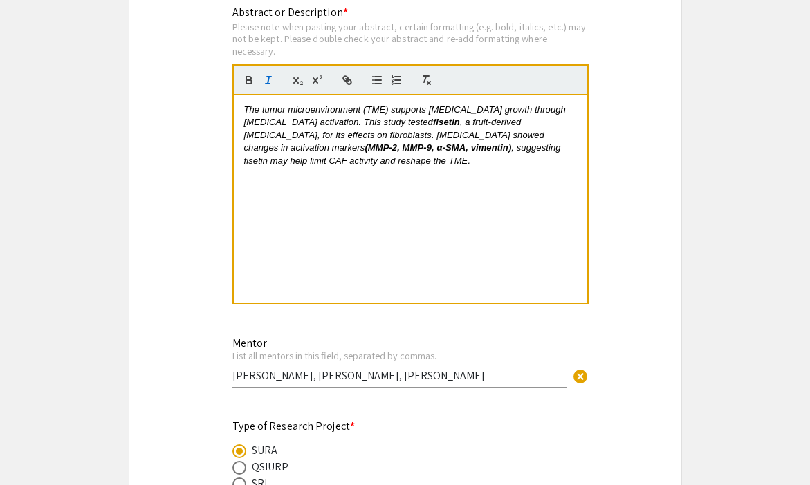
click at [364, 154] on em ", suggesting fisetin may help limit CAF activity and reshape the TME." at bounding box center [403, 153] width 319 height 23
click at [416, 173] on div "The tumor microenvironment (TME) supports cancer growth through fibroblast acti…" at bounding box center [410, 198] width 353 height 207
click at [399, 153] on em ", proofinng fisetin may help limit CAF activity and reshape the TME." at bounding box center [400, 153] width 313 height 23
click at [431, 183] on div "The tumor microenvironment (TME) supports cancer growth through fibroblast acti…" at bounding box center [410, 198] width 353 height 207
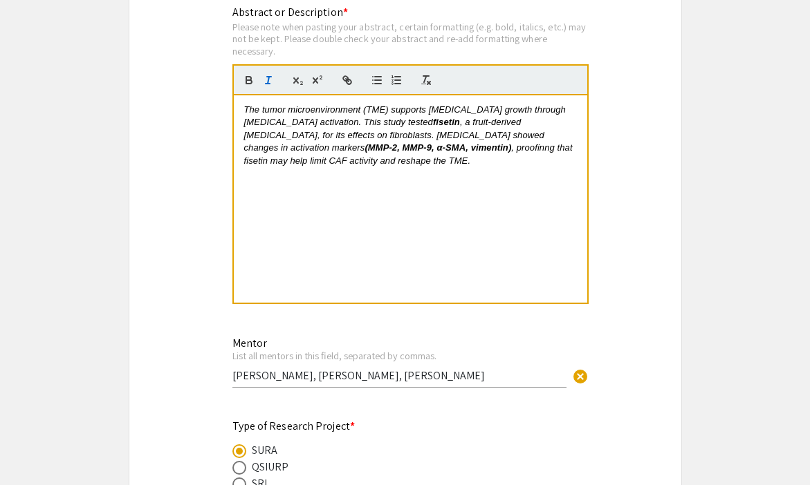
click at [379, 164] on p "The tumor microenvironment (TME) supports cancer growth through fibroblast acti…" at bounding box center [410, 136] width 333 height 64
click at [382, 152] on em ", proofinng that fisetin may help limit CAF activity and reshape the TME." at bounding box center [409, 153] width 331 height 23
click at [389, 188] on div "The tumor microenvironment (TME) supports cancer growth through fibroblast acti…" at bounding box center [410, 198] width 353 height 207
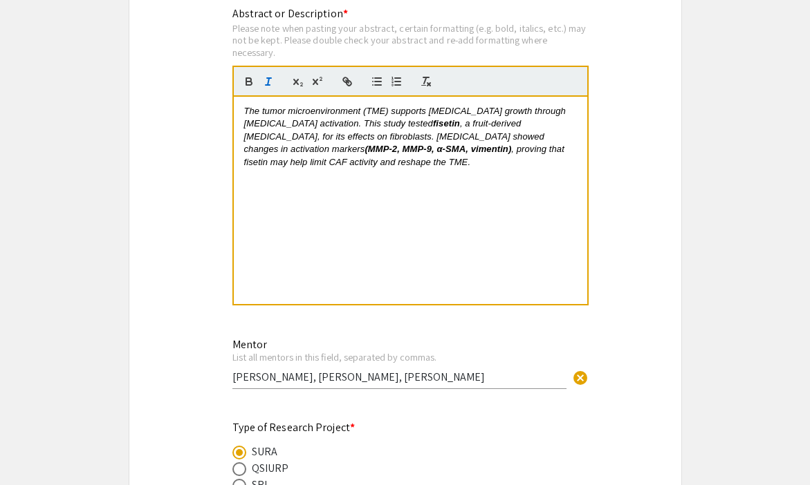
click at [377, 212] on div "The tumor microenvironment (TME) supports cancer growth through fibroblast acti…" at bounding box center [410, 200] width 353 height 207
click at [624, 186] on div "Symposium Presentation Submission Summer Undergraduate Research Showcase 2025 P…" at bounding box center [405, 101] width 553 height 2717
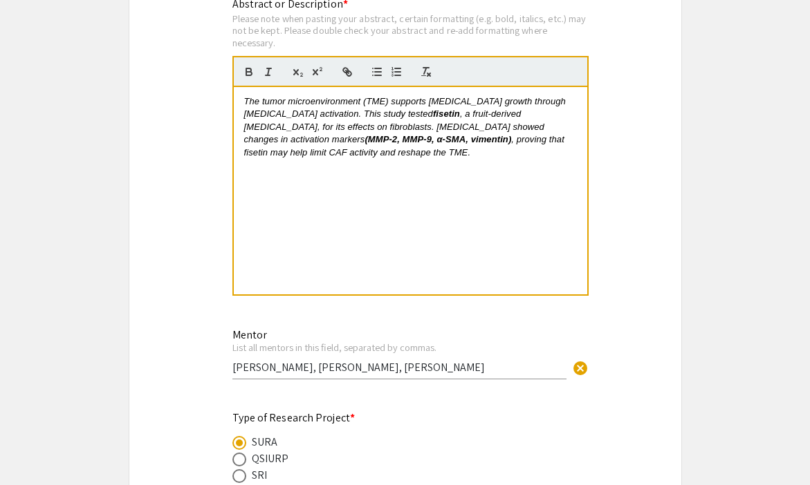
scroll to position [1344, 0]
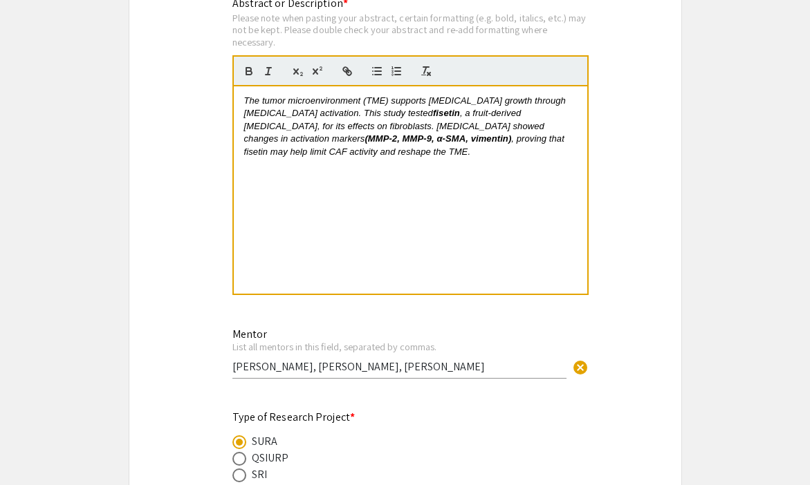
click at [611, 262] on div "Symposium Presentation Submission Summer Undergraduate Research Showcase 2025 P…" at bounding box center [405, 91] width 553 height 2717
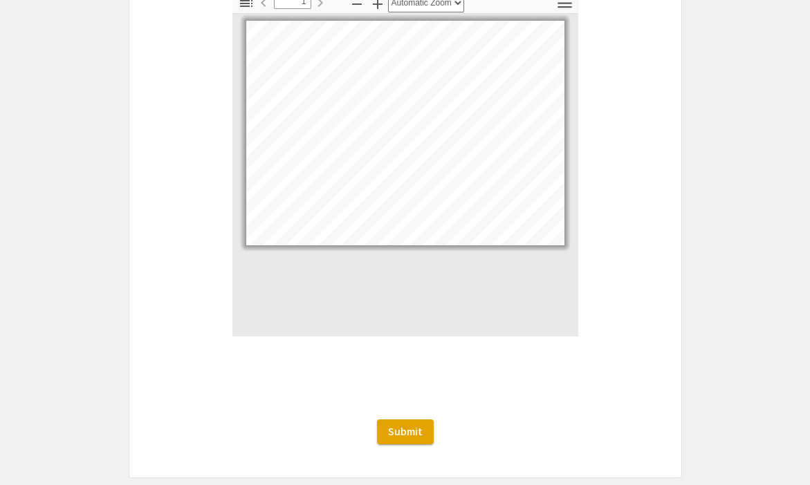
scroll to position [2313, 0]
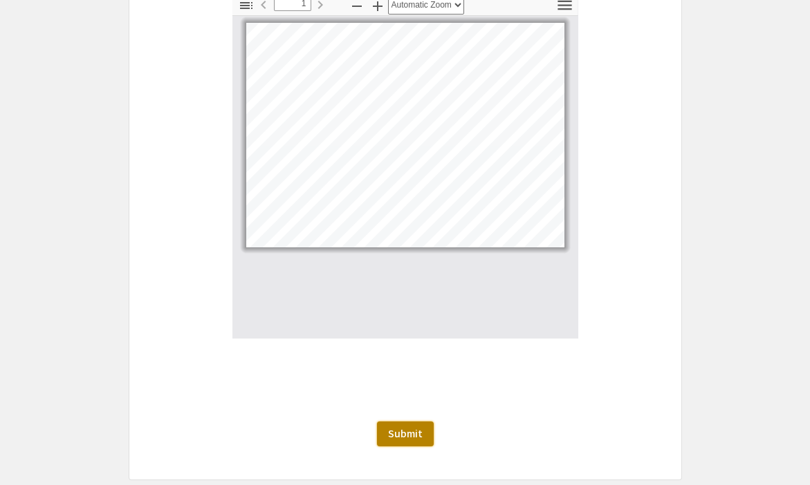
click at [404, 428] on span "Submit" at bounding box center [405, 434] width 35 height 15
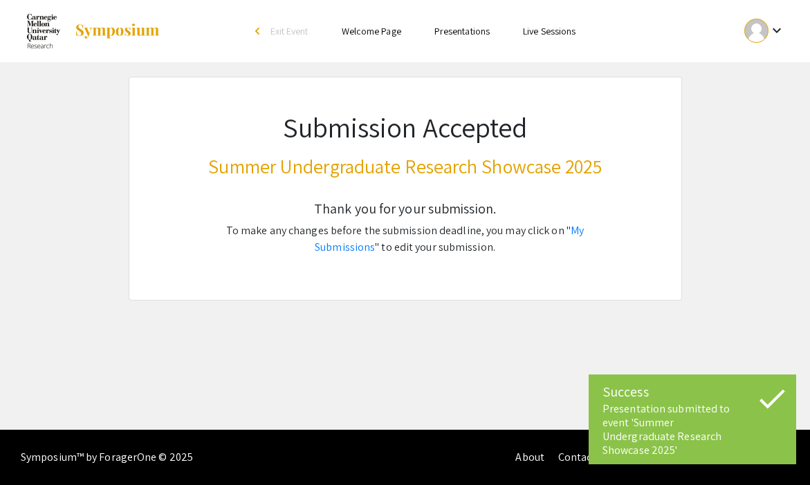
scroll to position [0, 0]
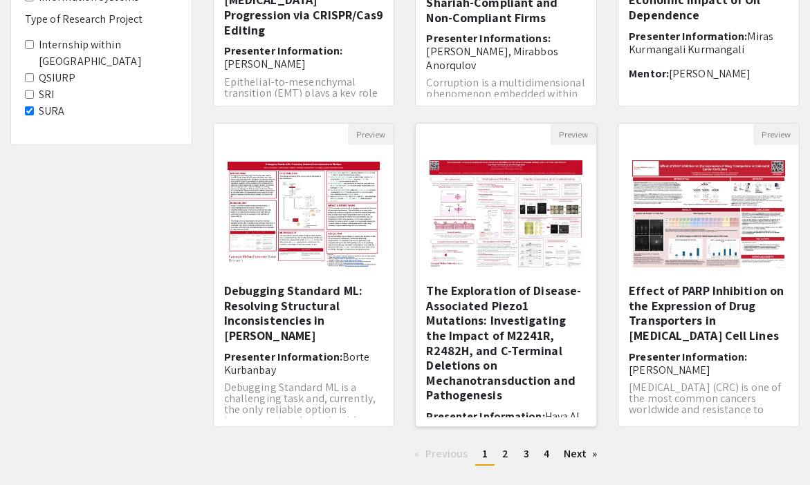
scroll to position [23, 0]
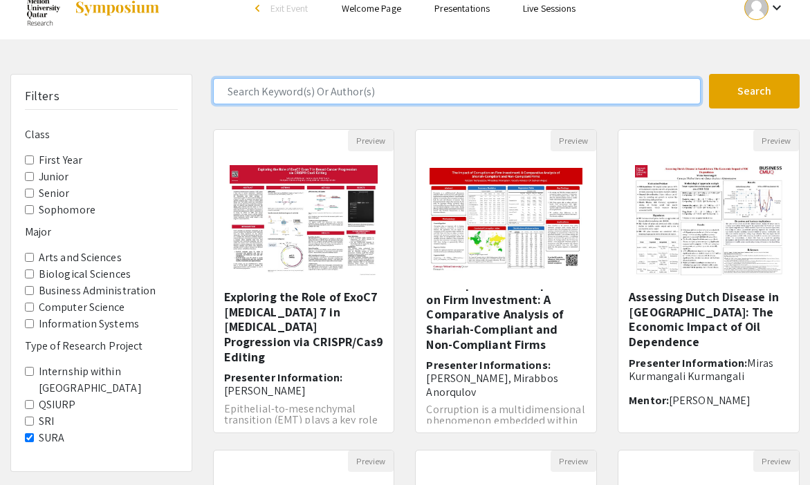
click at [371, 94] on input "Search Keyword(s) Or Author(s)" at bounding box center [456, 91] width 487 height 26
type input "khadija"
click at [709, 74] on button "Search" at bounding box center [754, 91] width 91 height 35
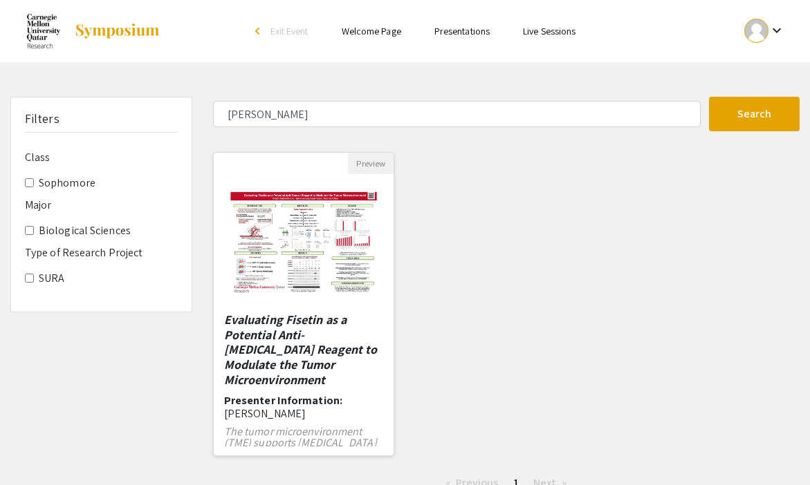
click at [314, 360] on em "Evaluating Fisetin as a Potential Anti-Cancer Reagent to Modulate the Tumor Mic…" at bounding box center [300, 349] width 153 height 75
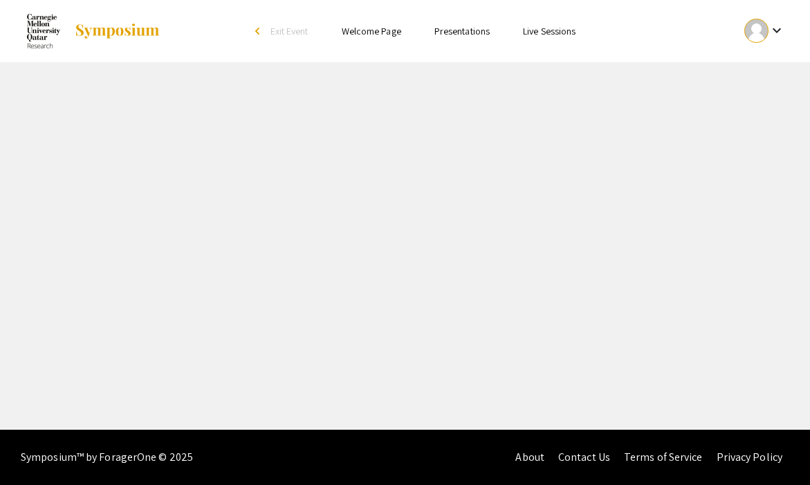
click at [314, 360] on div "Skip navigation arrow_back_ios Exit Event Welcome Page Presentations Live Sessi…" at bounding box center [405, 215] width 810 height 430
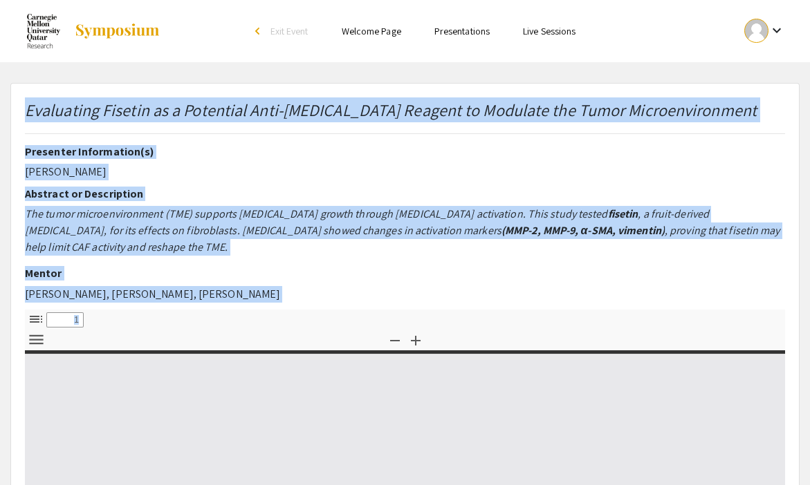
type input "0"
select select "custom"
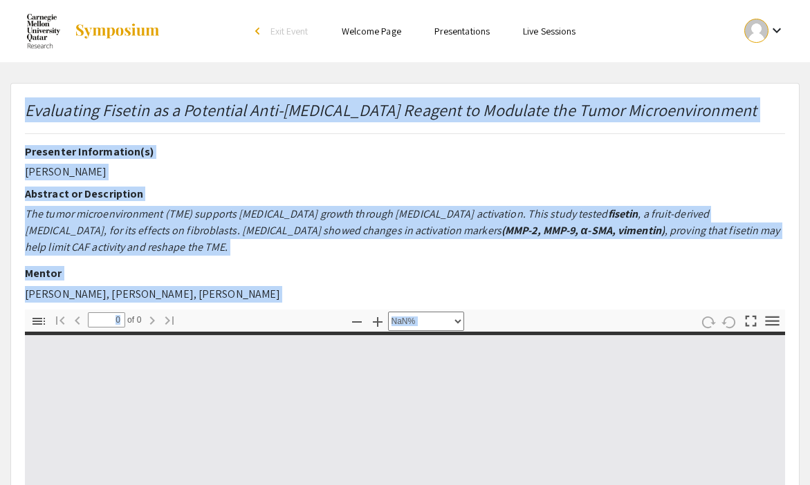
click at [335, 310] on div "Toggle Sidebar Find Go to First Page Previous 0 of 0 Next Go to Last Page Zoom …" at bounding box center [405, 321] width 760 height 22
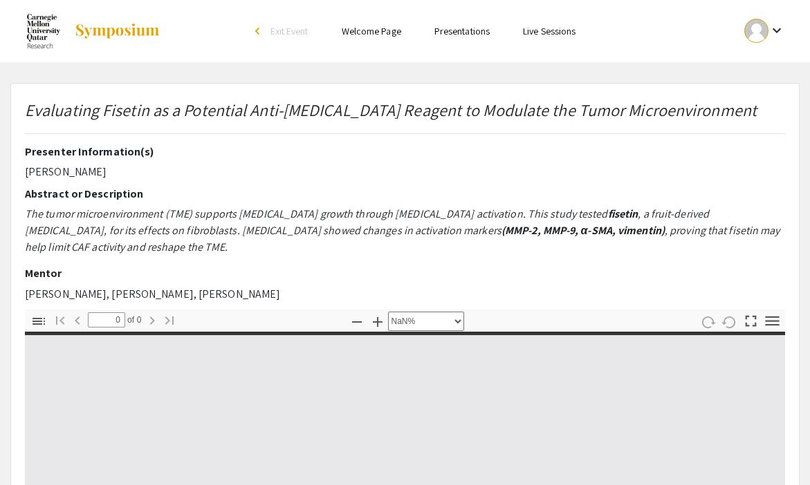
click at [305, 252] on p "The tumor microenvironment (TME) supports cancer growth through fibroblast acti…" at bounding box center [405, 231] width 760 height 50
type input "1"
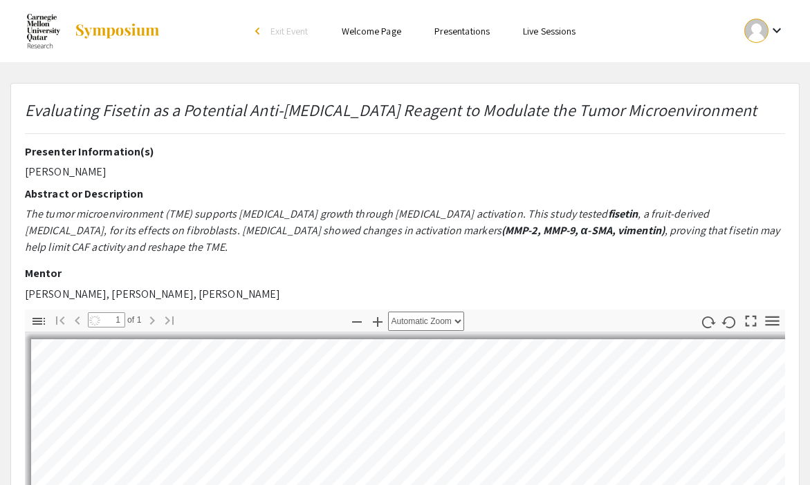
select select "auto"
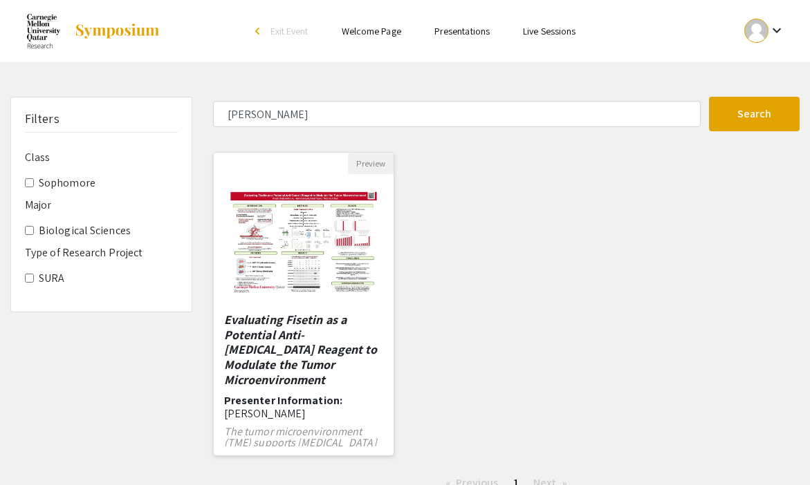
click at [324, 198] on img "Open Presentation <p><em>Evaluating Fisetin as a Potential Anti-Cancer Reagent …" at bounding box center [304, 243] width 180 height 135
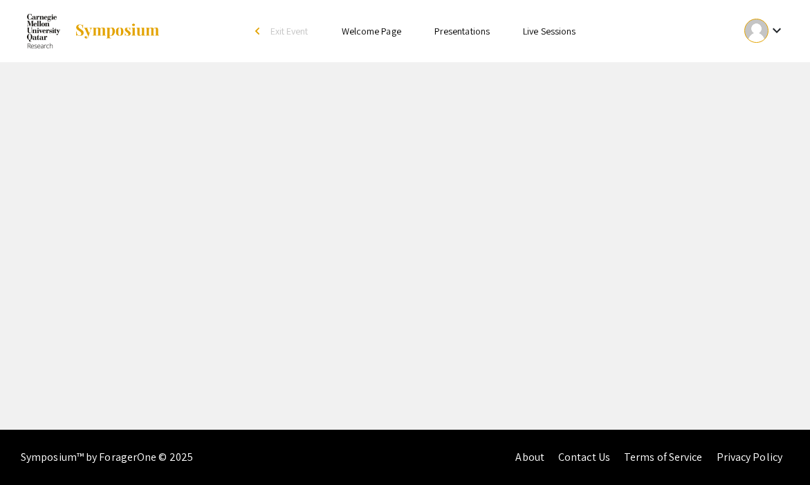
select select "custom"
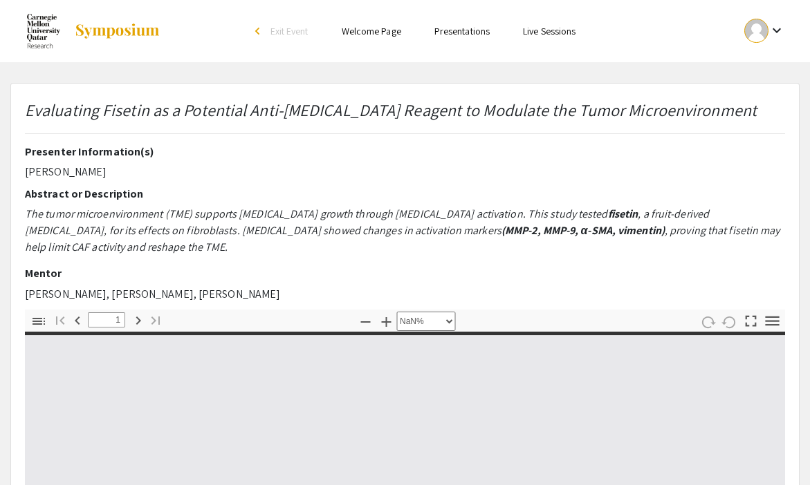
type input "0"
select select "custom"
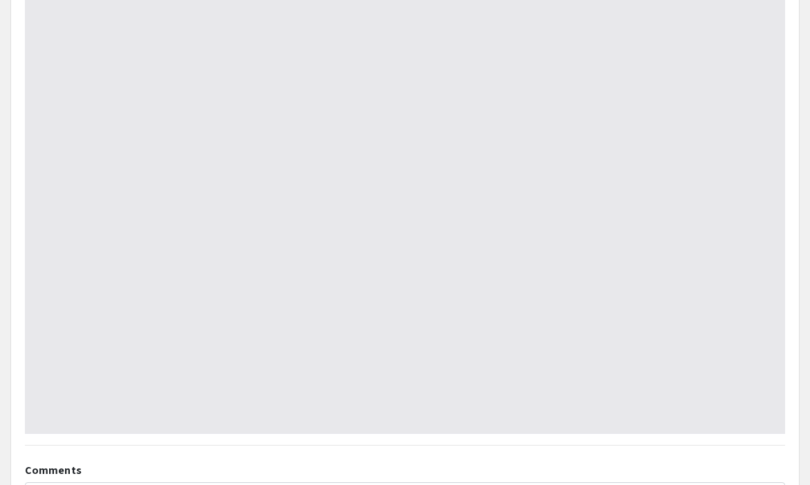
type input "1"
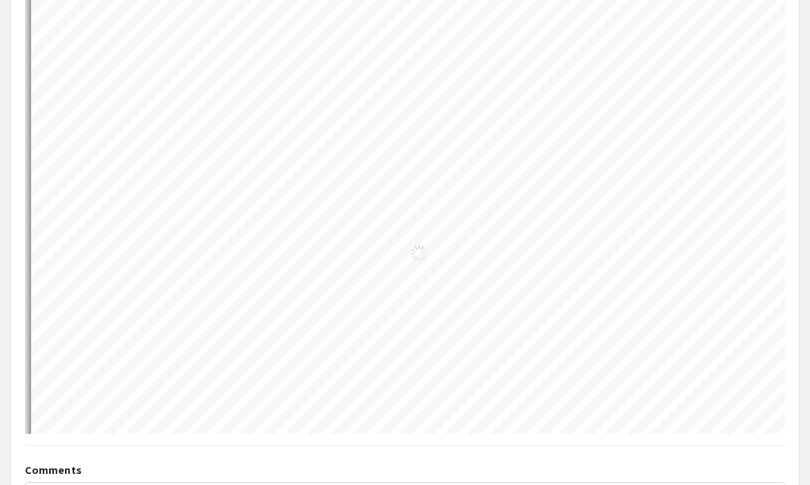
scroll to position [330, 0]
select select "auto"
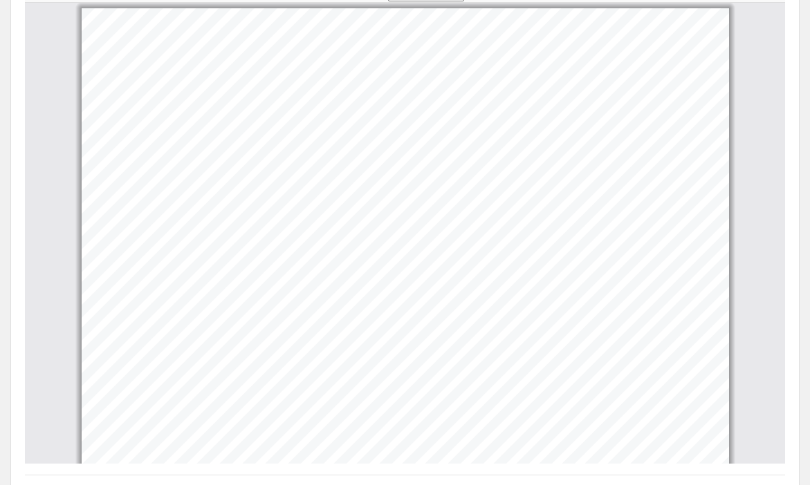
scroll to position [332, 0]
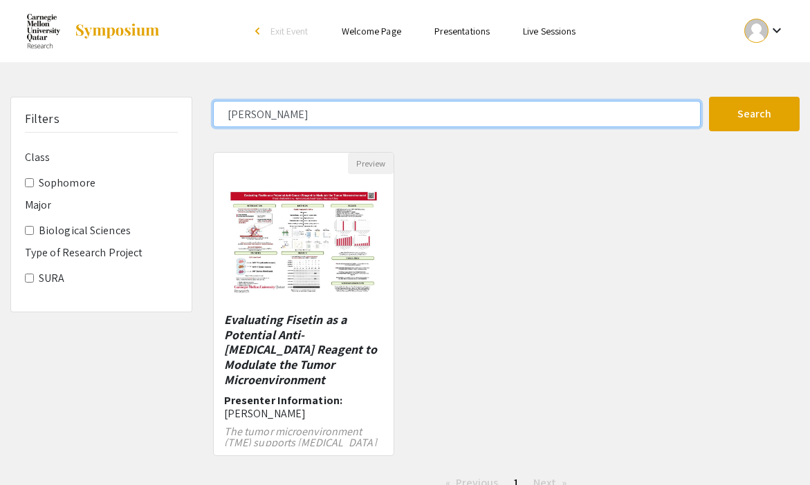
click at [251, 117] on input "khadija" at bounding box center [456, 114] width 487 height 26
type input "rasha"
click at [709, 97] on button "Search" at bounding box center [754, 114] width 91 height 35
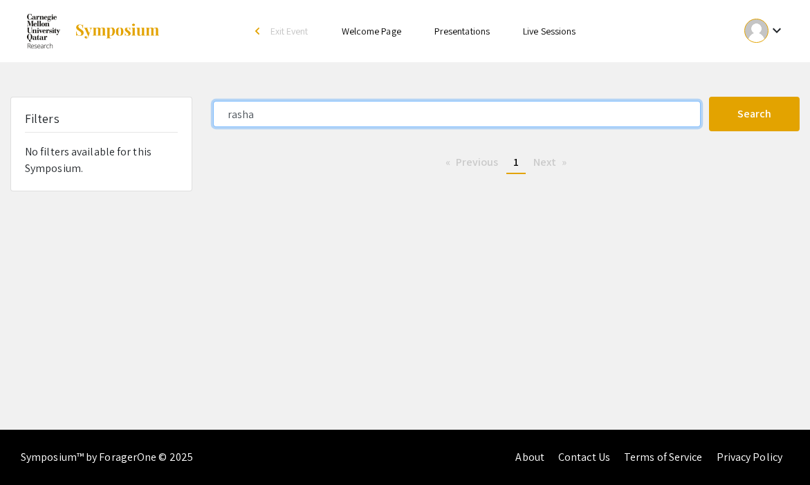
click at [240, 116] on input "rasha" at bounding box center [456, 114] width 487 height 26
click at [709, 97] on button "Search" at bounding box center [754, 114] width 91 height 35
click at [239, 116] on input "tala" at bounding box center [456, 114] width 487 height 26
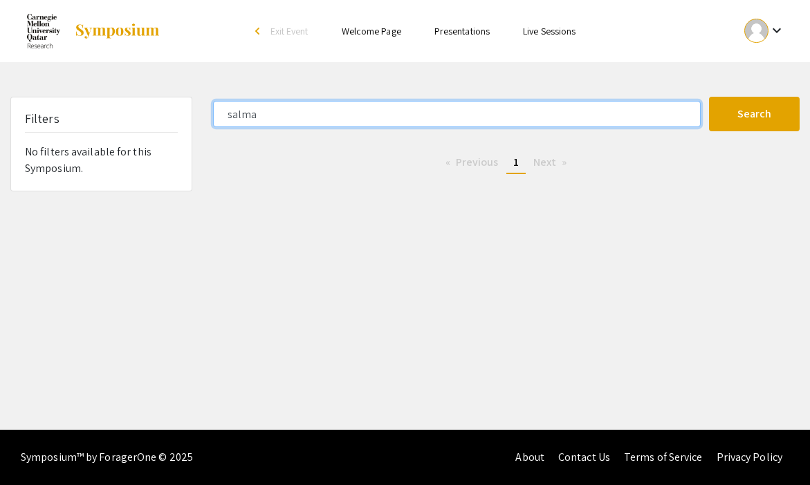
type input "salma"
click at [709, 97] on button "Search" at bounding box center [754, 114] width 91 height 35
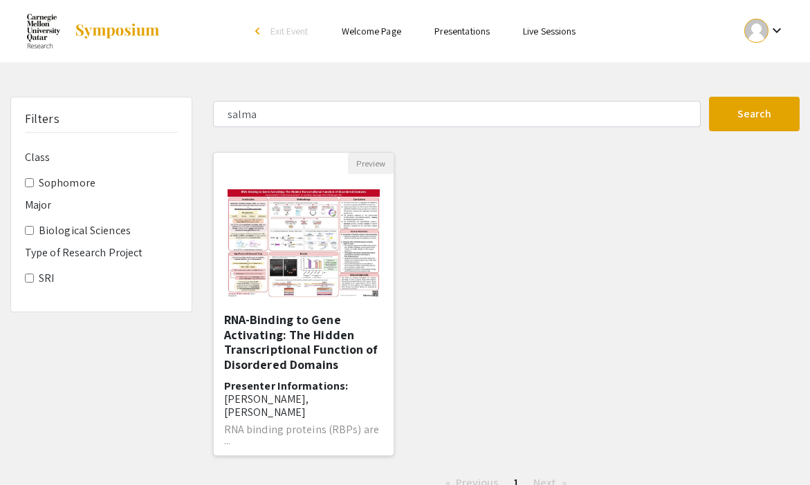
click at [286, 207] on img at bounding box center [304, 243] width 180 height 135
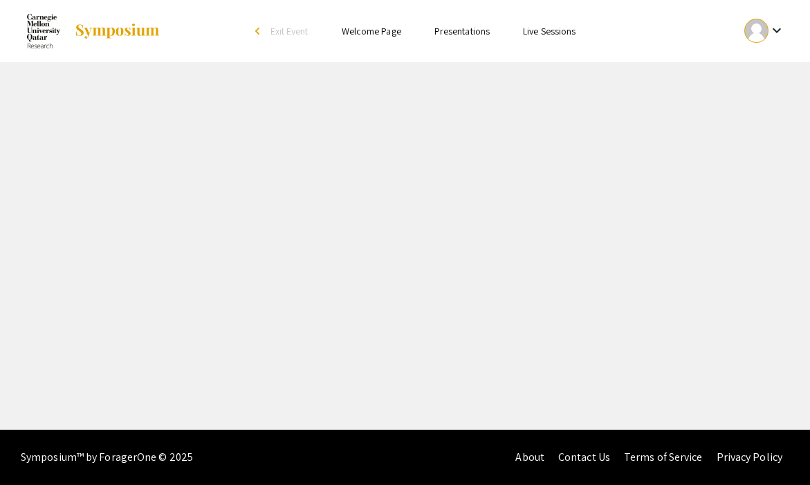
select select "custom"
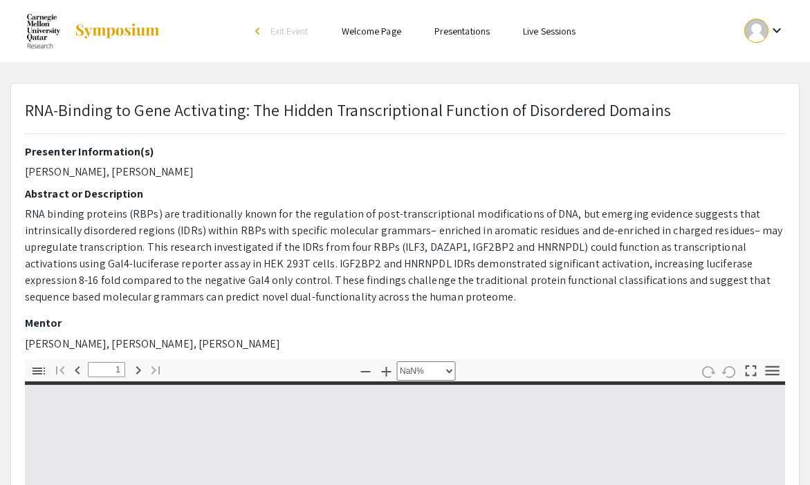
type input "0"
select select "custom"
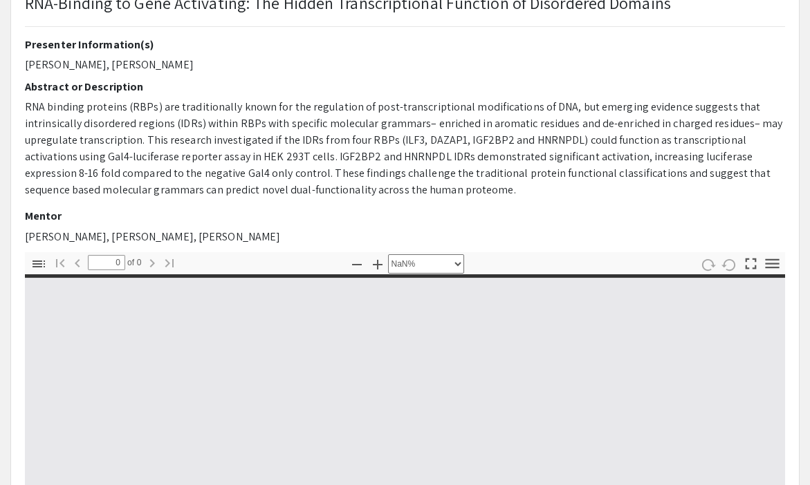
type input "1"
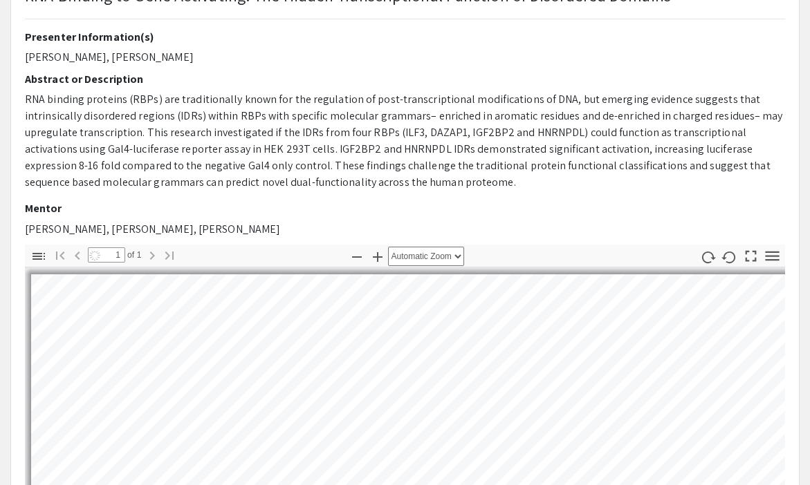
select select "auto"
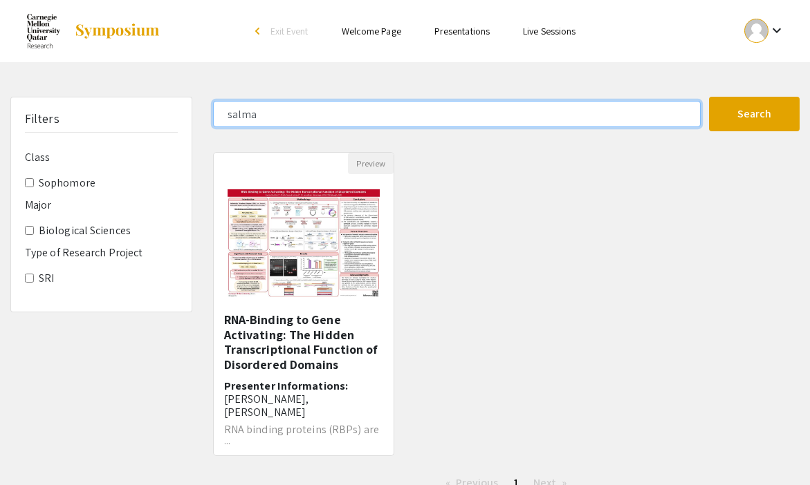
click at [279, 122] on input "salma" at bounding box center [456, 114] width 487 height 26
click at [240, 120] on input "salma" at bounding box center [456, 114] width 487 height 26
type input "ava"
click at [709, 97] on button "Search" at bounding box center [754, 114] width 91 height 35
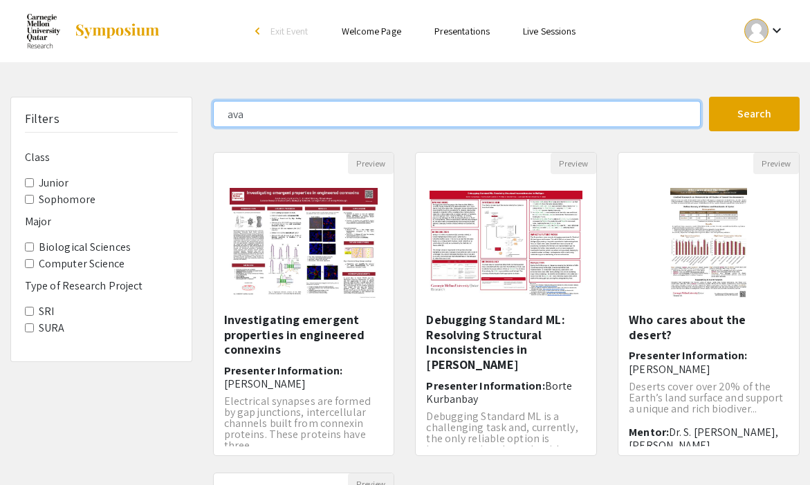
click at [239, 112] on input "ava" at bounding box center [456, 114] width 487 height 26
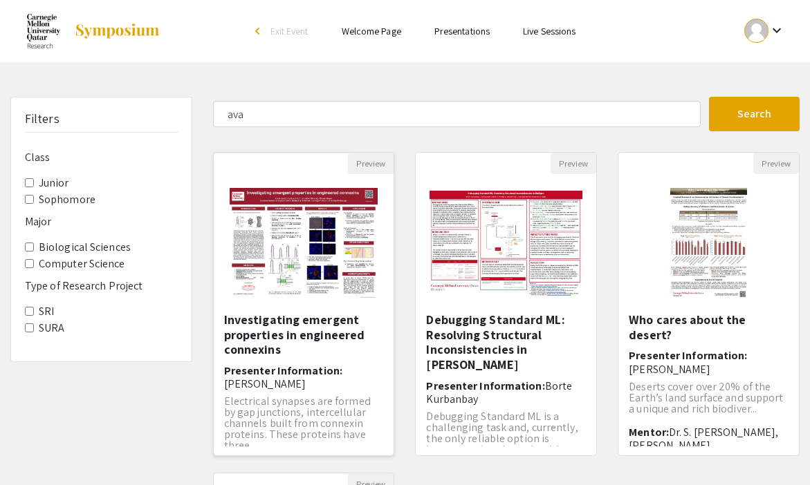
click at [312, 258] on img "Open Presentation <p>Investigating emergent properties in engineered connexins<…" at bounding box center [303, 243] width 175 height 138
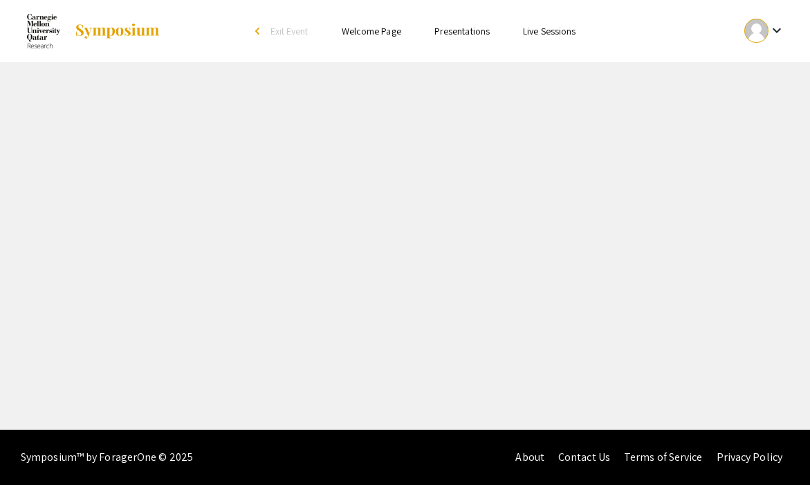
select select "custom"
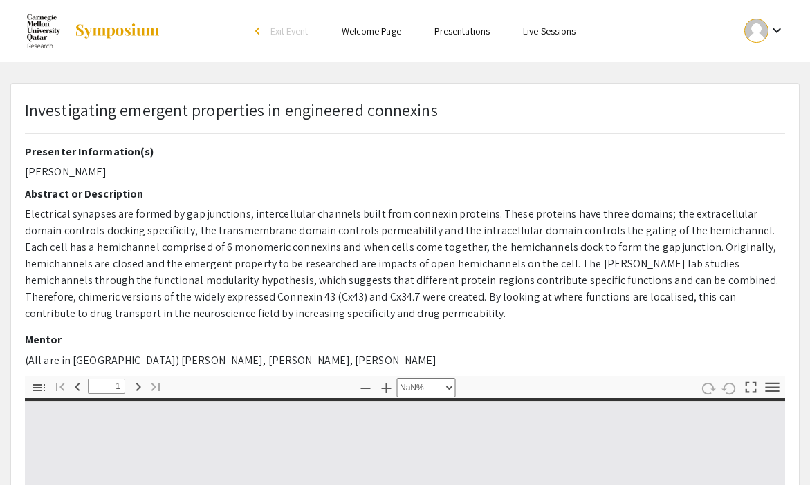
type input "0"
select select "custom"
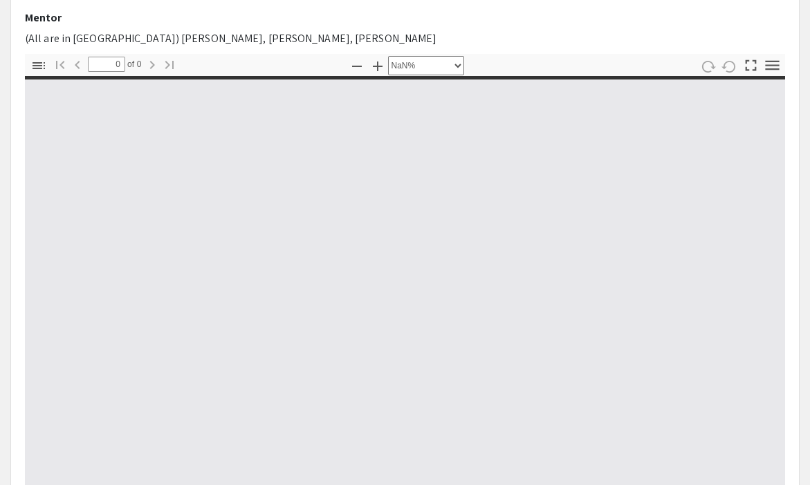
scroll to position [324, 0]
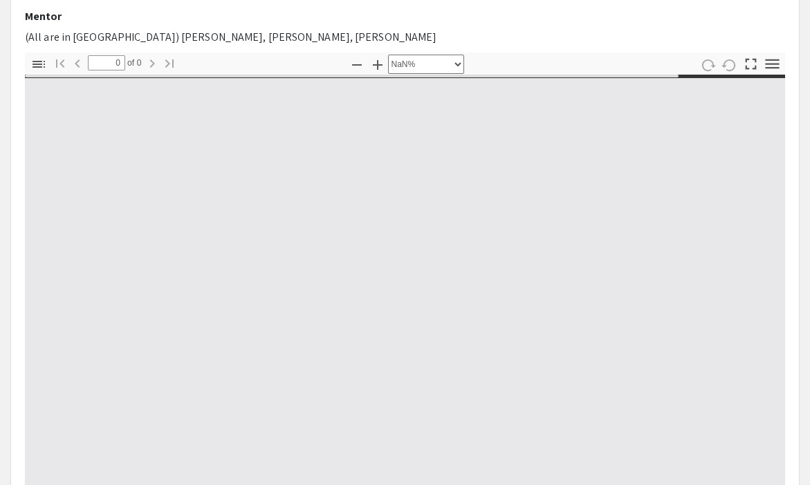
type input "1"
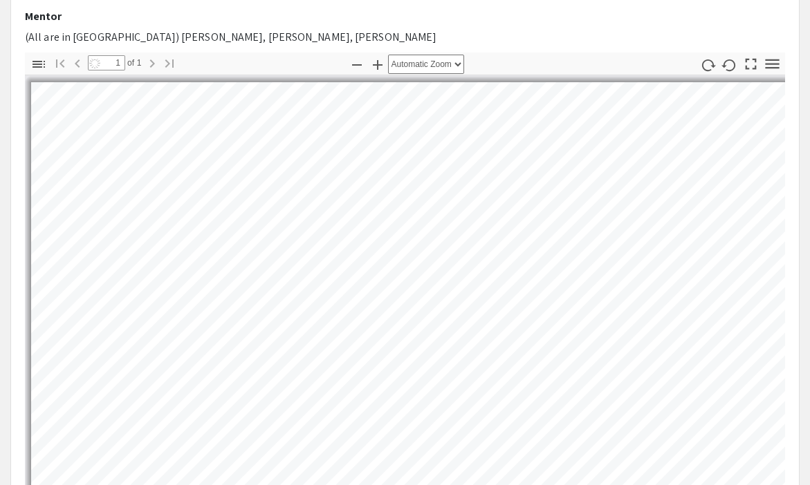
scroll to position [358, 0]
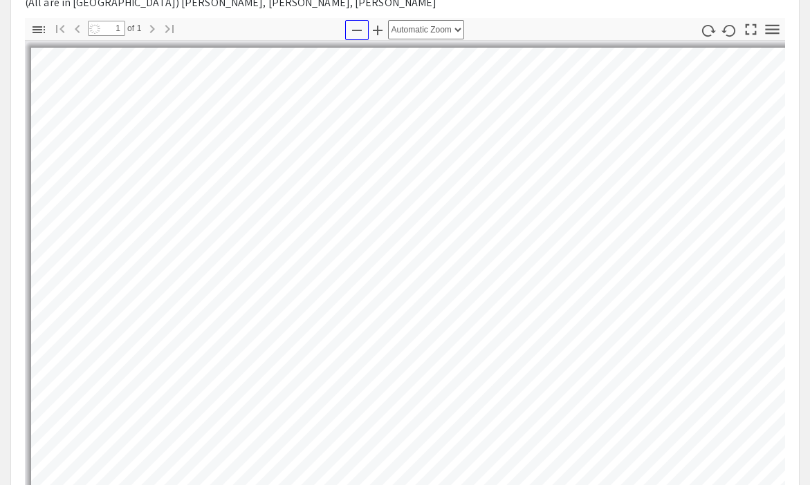
click at [353, 35] on icon "button" at bounding box center [356, 30] width 17 height 17
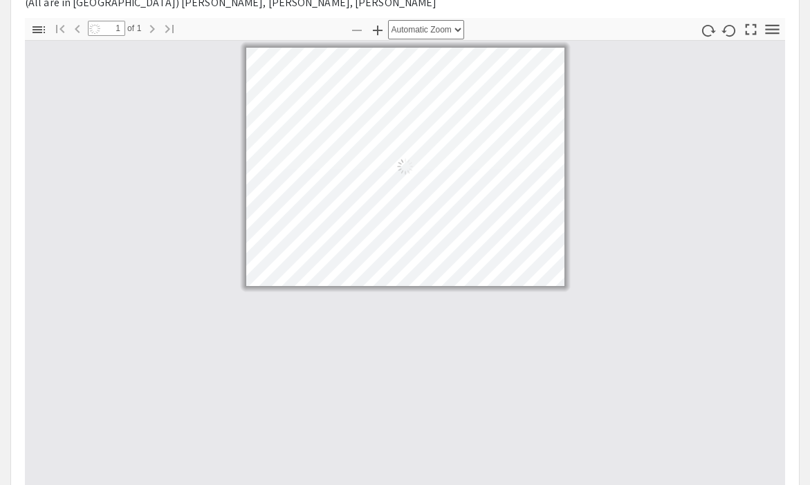
select select "custom"
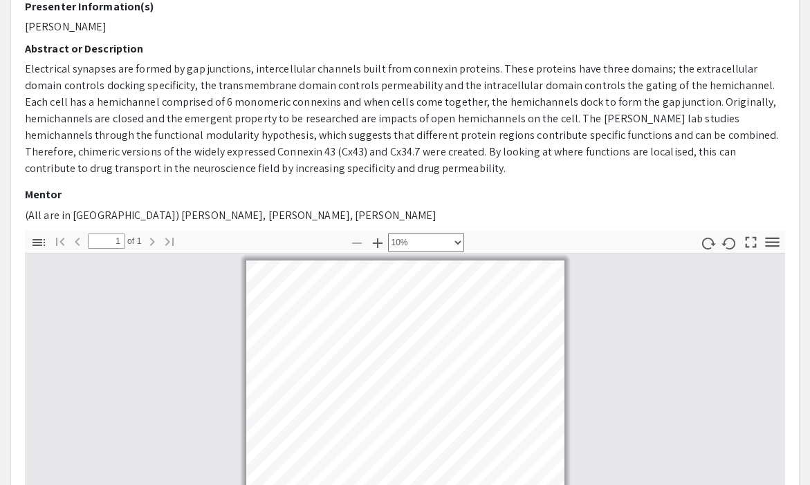
scroll to position [0, 0]
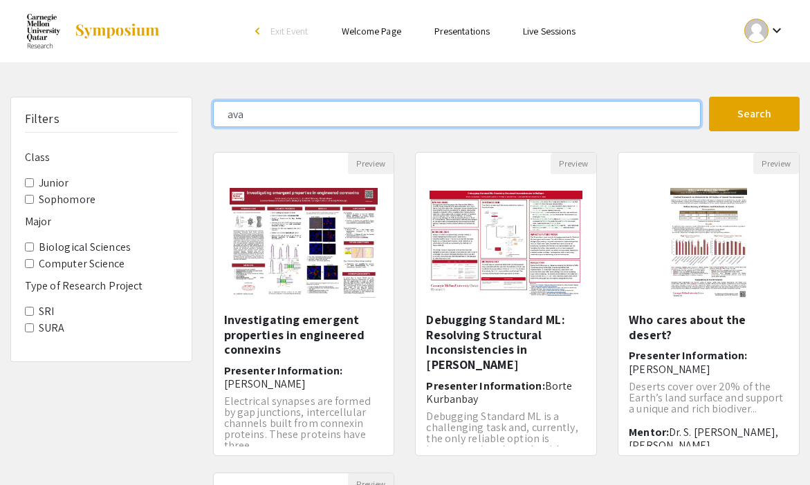
click at [230, 115] on input "ava" at bounding box center [456, 114] width 487 height 26
click at [709, 97] on button "Search" at bounding box center [754, 114] width 91 height 35
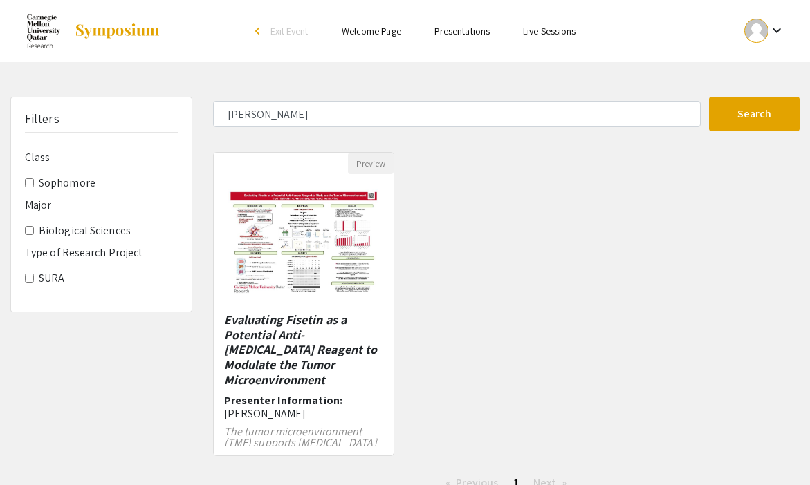
click at [469, 280] on div "Preview Evaluating Fisetin as a Potential Anti-Cancer Reagent to Modulate the T…" at bounding box center [506, 312] width 607 height 321
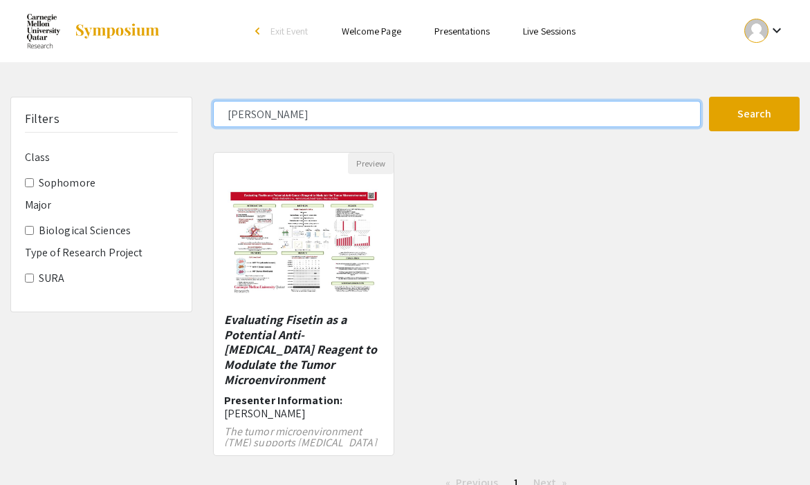
click at [247, 111] on input "khadija" at bounding box center [456, 114] width 487 height 26
type input "maryam"
click at [709, 97] on button "Search" at bounding box center [754, 114] width 91 height 35
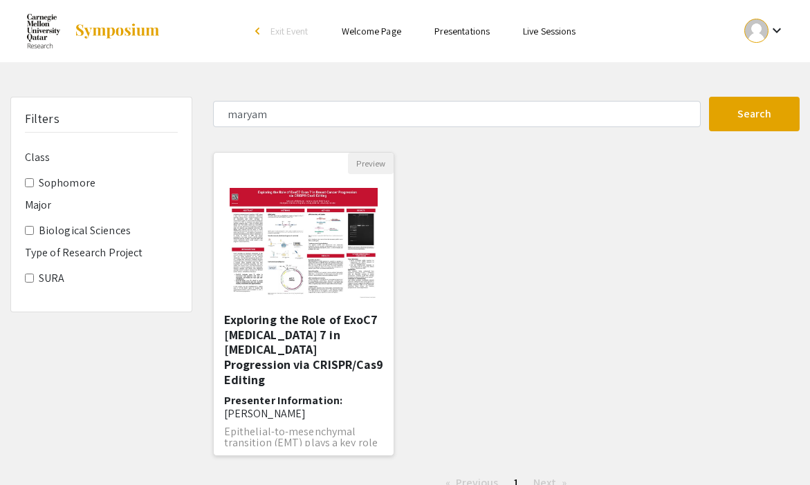
click at [333, 285] on img "Open Presentation <p>Exploring the Role of ExoC7 Exon 7 in Breast Cancer Progre…" at bounding box center [303, 243] width 175 height 138
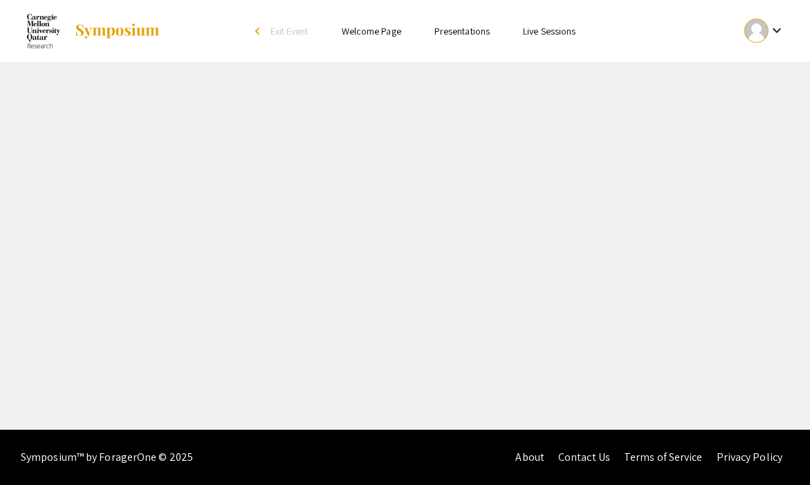
select select "custom"
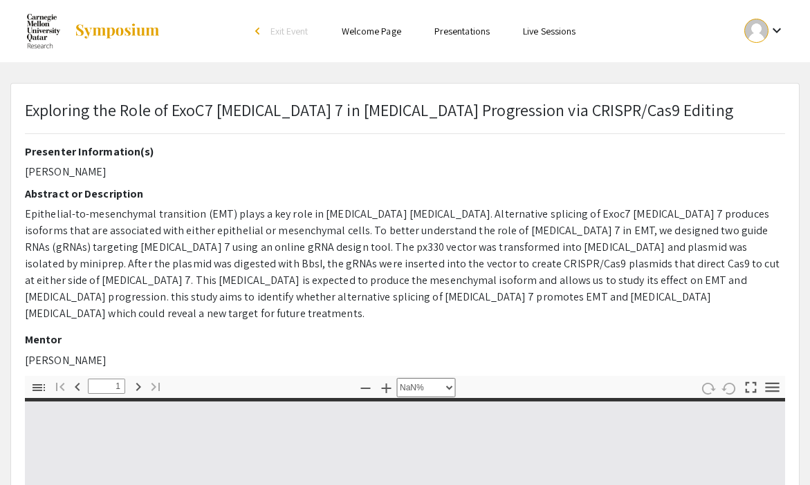
type input "0"
select select "custom"
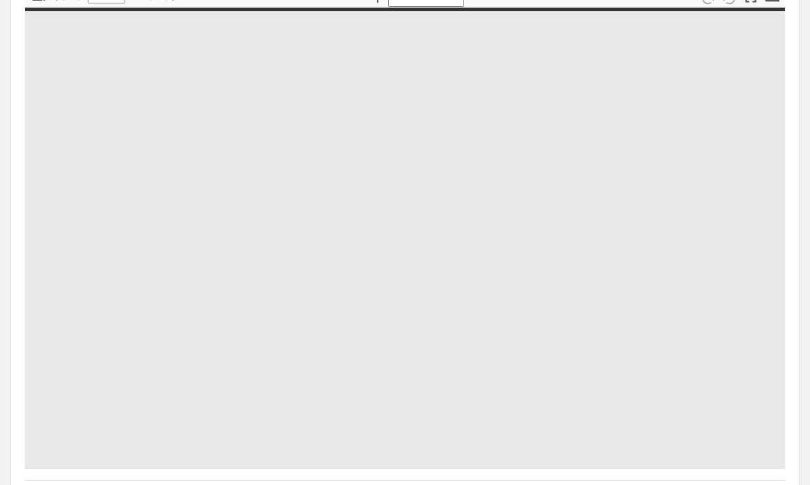
type input "1"
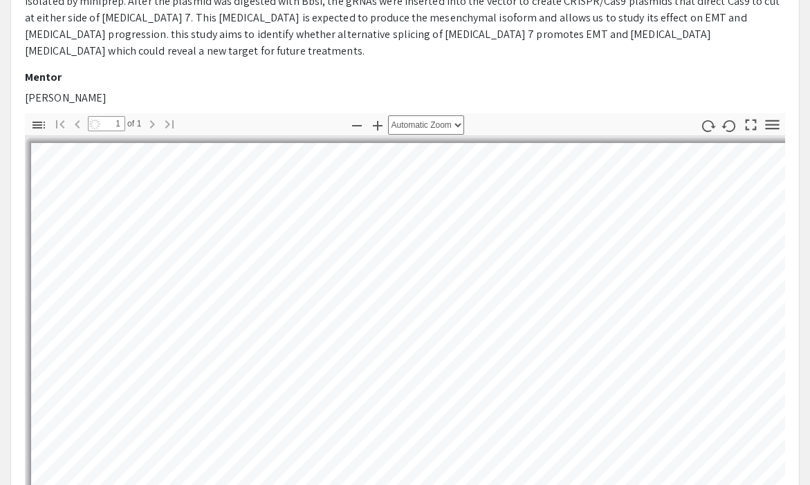
scroll to position [171, 0]
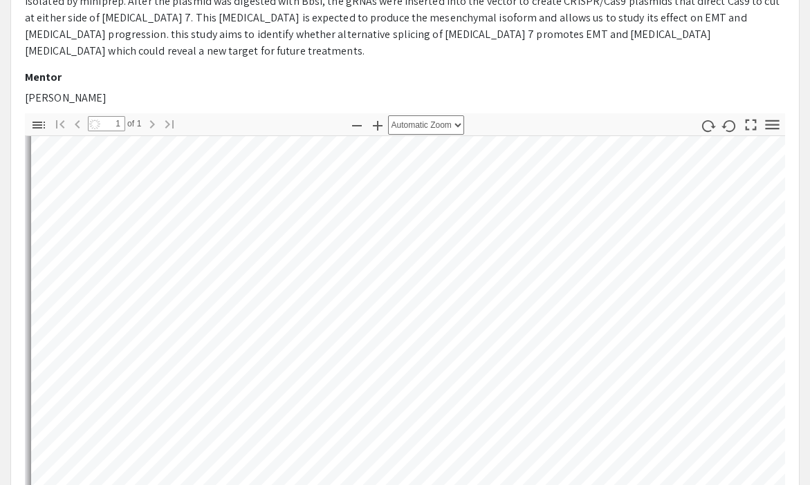
click at [355, 118] on icon "button" at bounding box center [356, 126] width 17 height 17
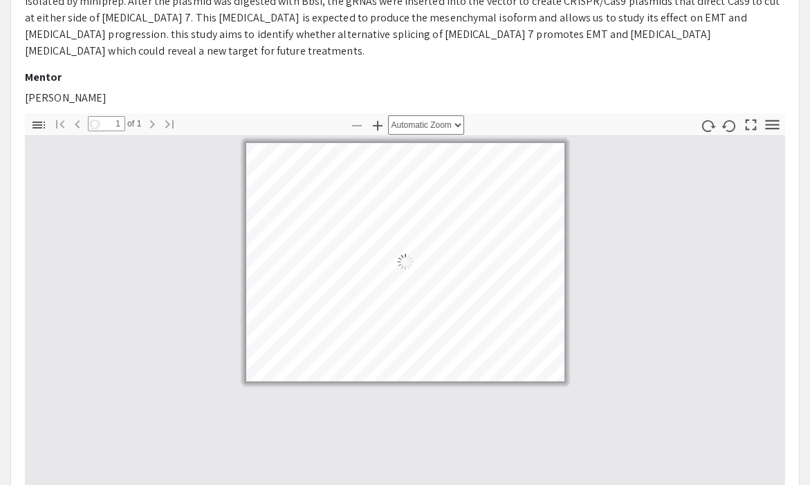
select select "custom"
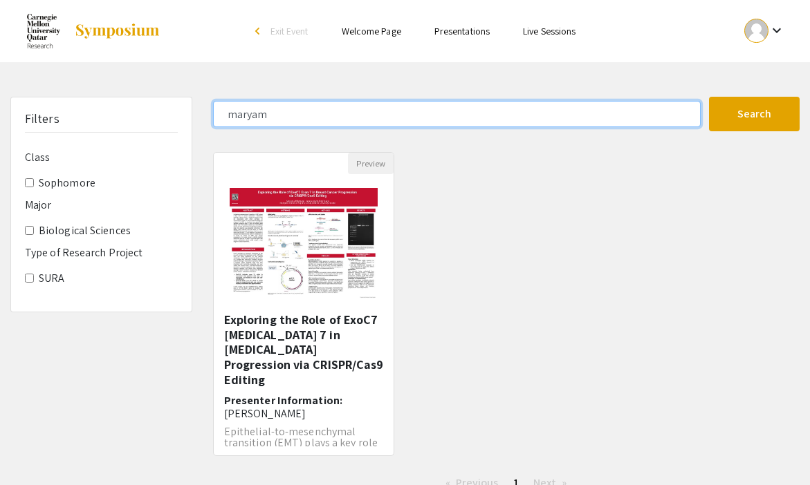
click at [246, 109] on input "maryam" at bounding box center [456, 114] width 487 height 26
type input "khadija"
click at [709, 97] on button "Search" at bounding box center [754, 114] width 91 height 35
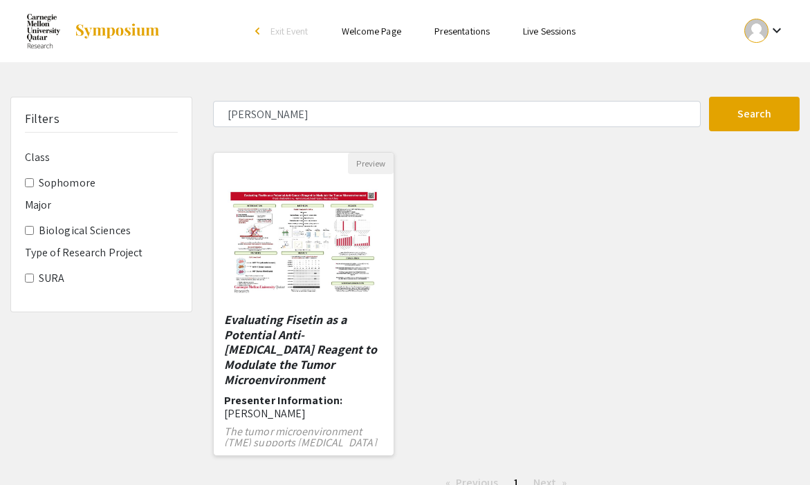
click at [319, 228] on img "Open Presentation <p><em>Evaluating Fisetin as a Potential Anti-Cancer Reagent …" at bounding box center [304, 243] width 180 height 135
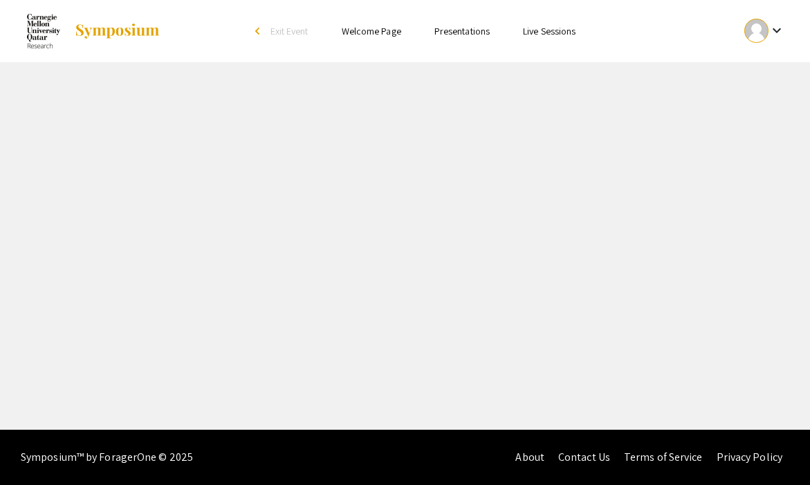
select select "custom"
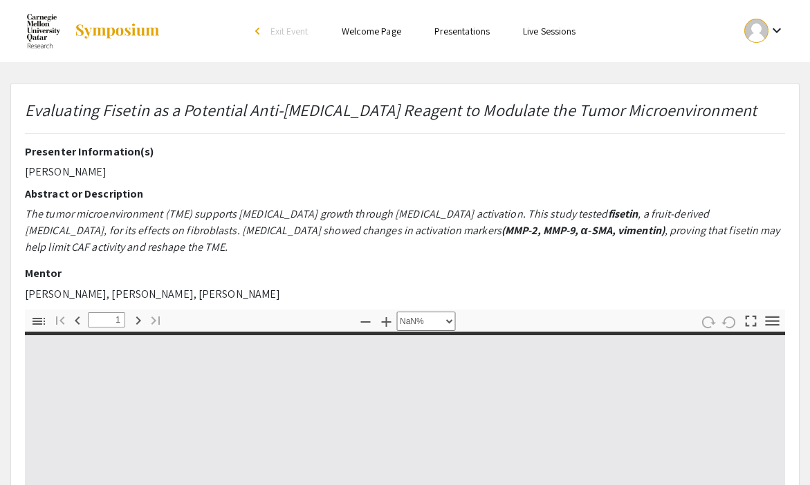
type input "0"
select select "custom"
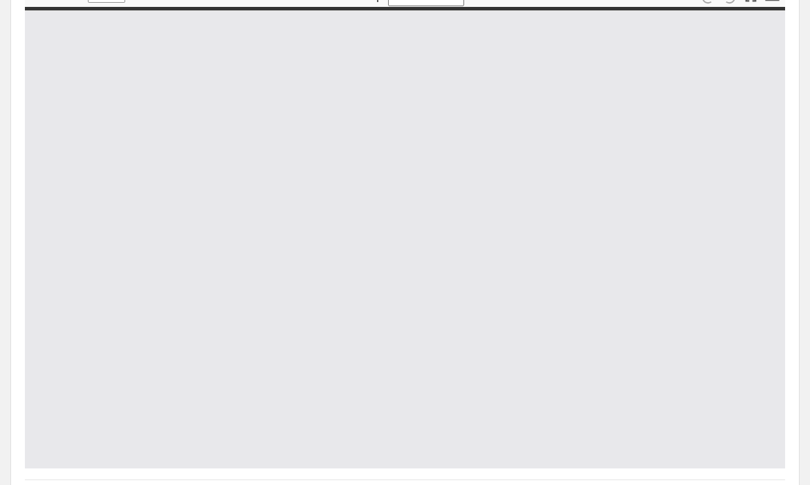
type input "1"
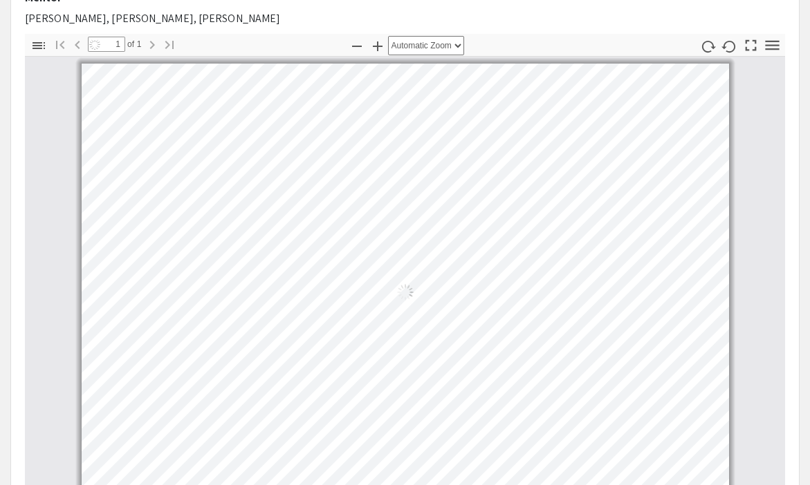
scroll to position [1, 0]
click at [355, 48] on icon "button" at bounding box center [356, 46] width 17 height 17
select select "custom"
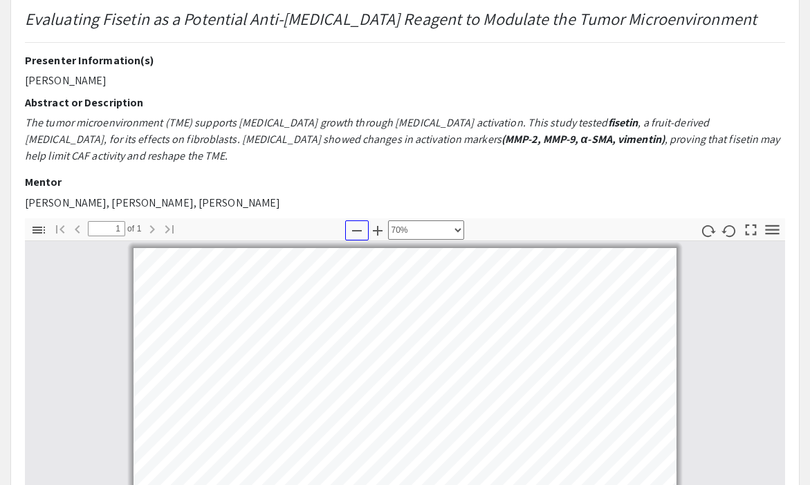
scroll to position [71, 0]
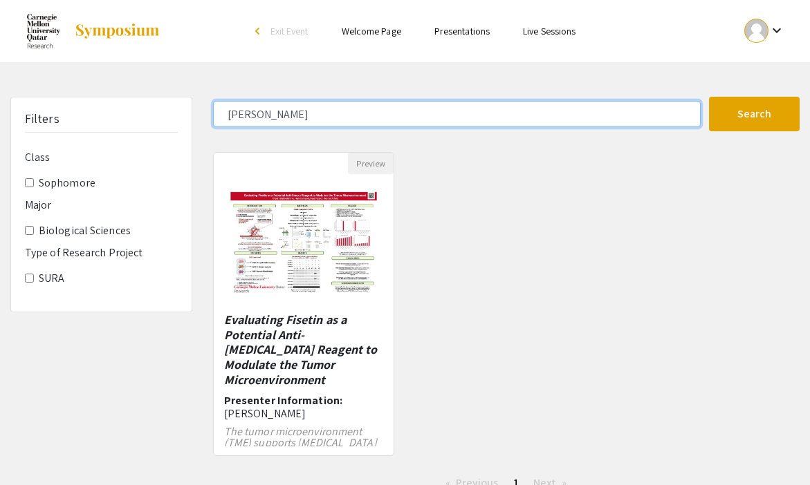
click at [254, 108] on input "khadija" at bounding box center [456, 114] width 487 height 26
type input "rasha"
click at [709, 97] on button "Search" at bounding box center [754, 114] width 91 height 35
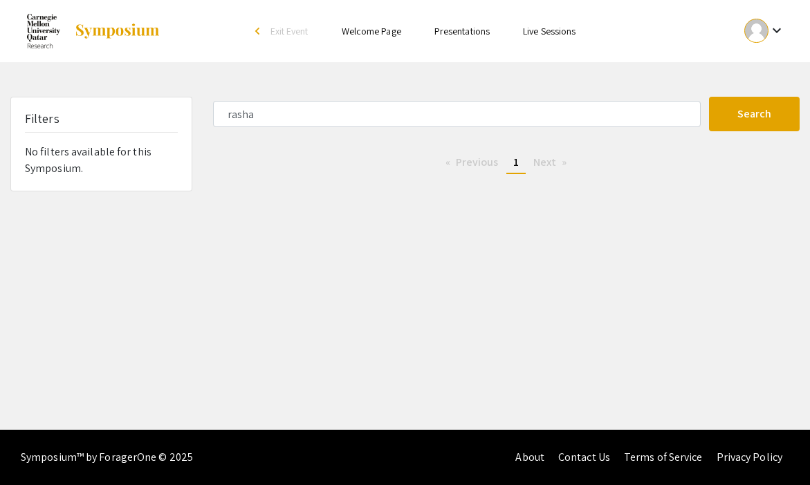
click at [533, 158] on span "Next page" at bounding box center [544, 162] width 23 height 15
click at [548, 168] on span "Next page" at bounding box center [544, 162] width 23 height 15
